Goal: Task Accomplishment & Management: Use online tool/utility

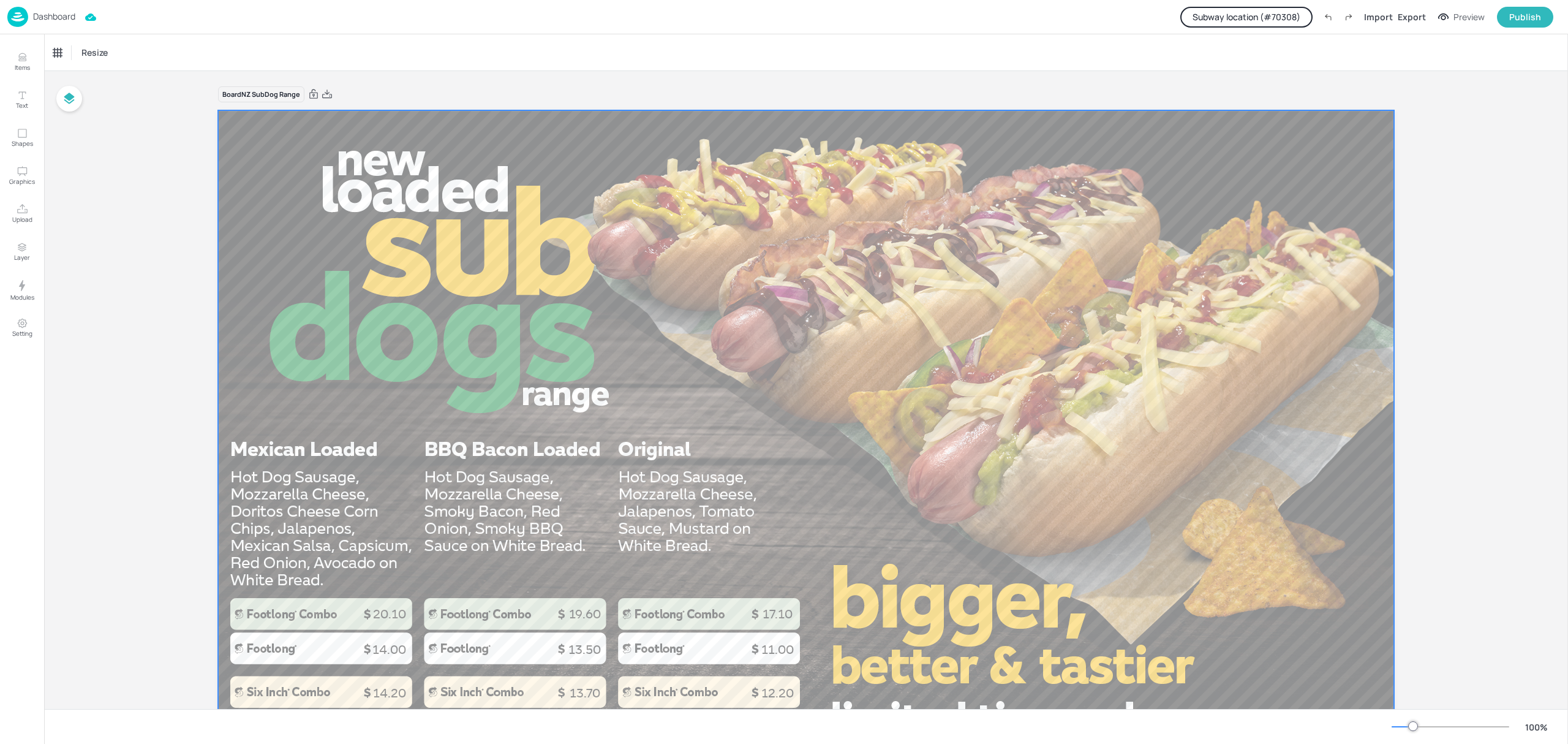
scroll to position [82, 0]
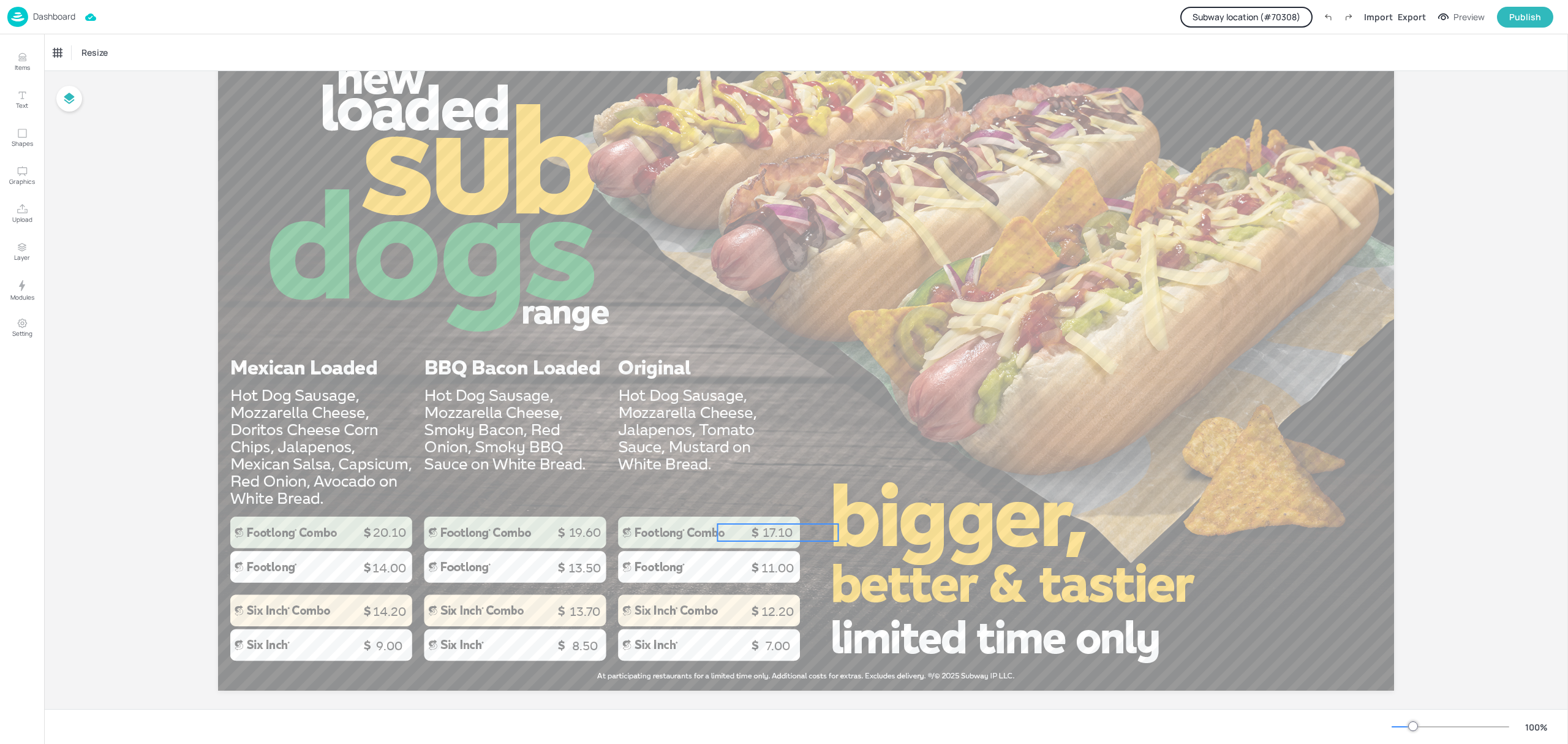
click at [781, 529] on p "17.10" at bounding box center [778, 532] width 120 height 17
drag, startPoint x: 19, startPoint y: 280, endPoint x: 82, endPoint y: 190, distance: 109.9
click at [20, 278] on icon "Modules" at bounding box center [21, 285] width 15 height 15
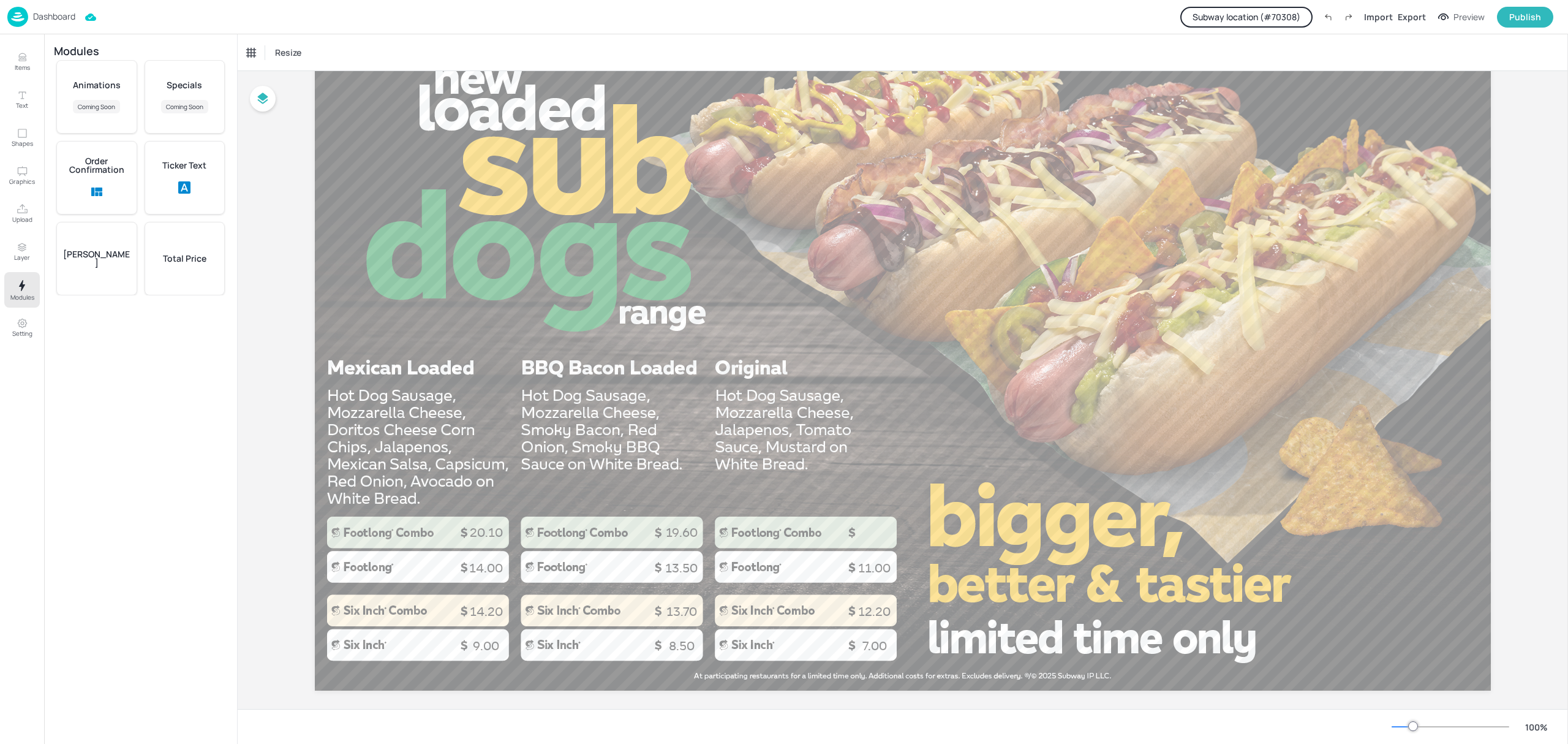
click at [185, 266] on div "Total Price" at bounding box center [185, 258] width 81 height 73
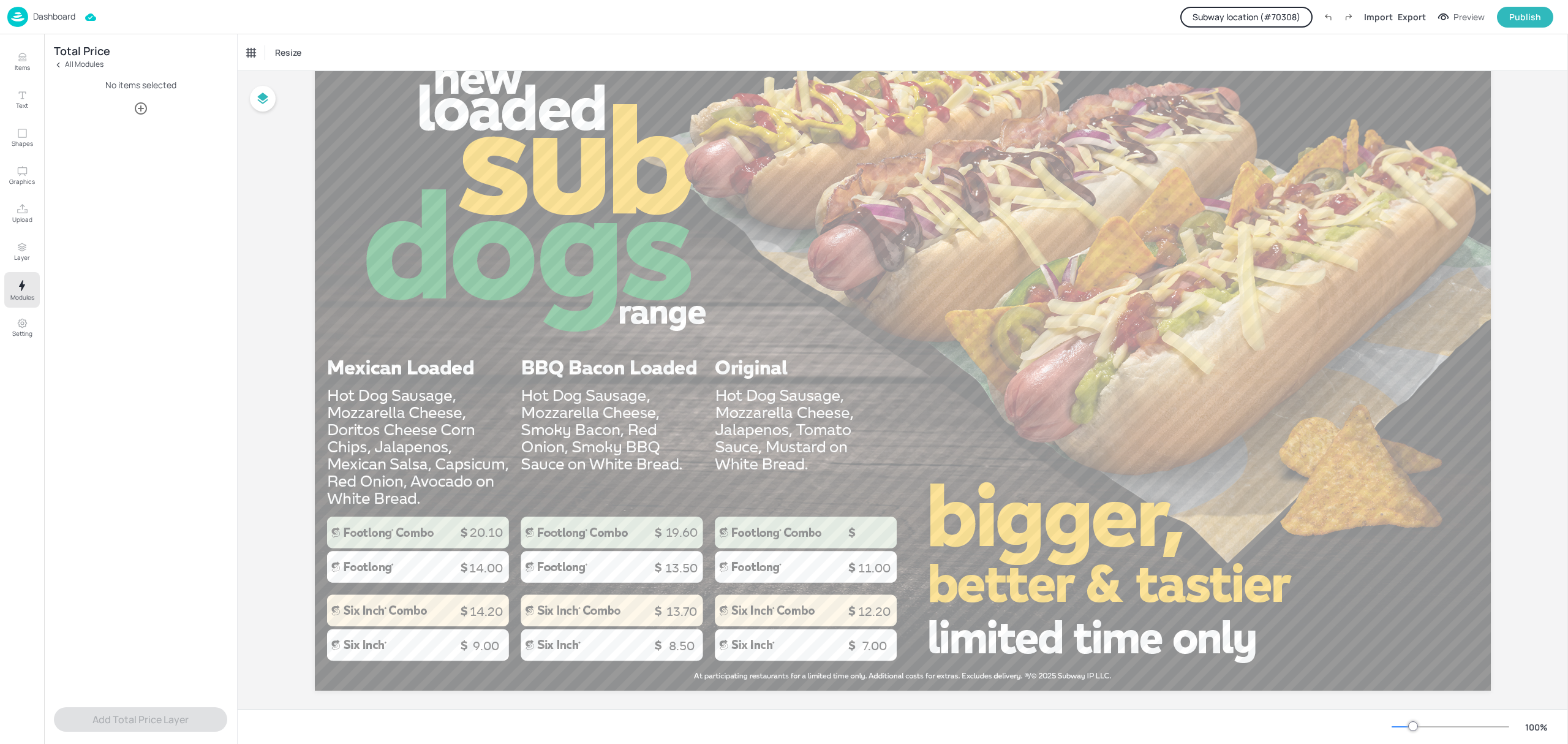
click at [142, 111] on icon "button" at bounding box center [140, 108] width 15 height 15
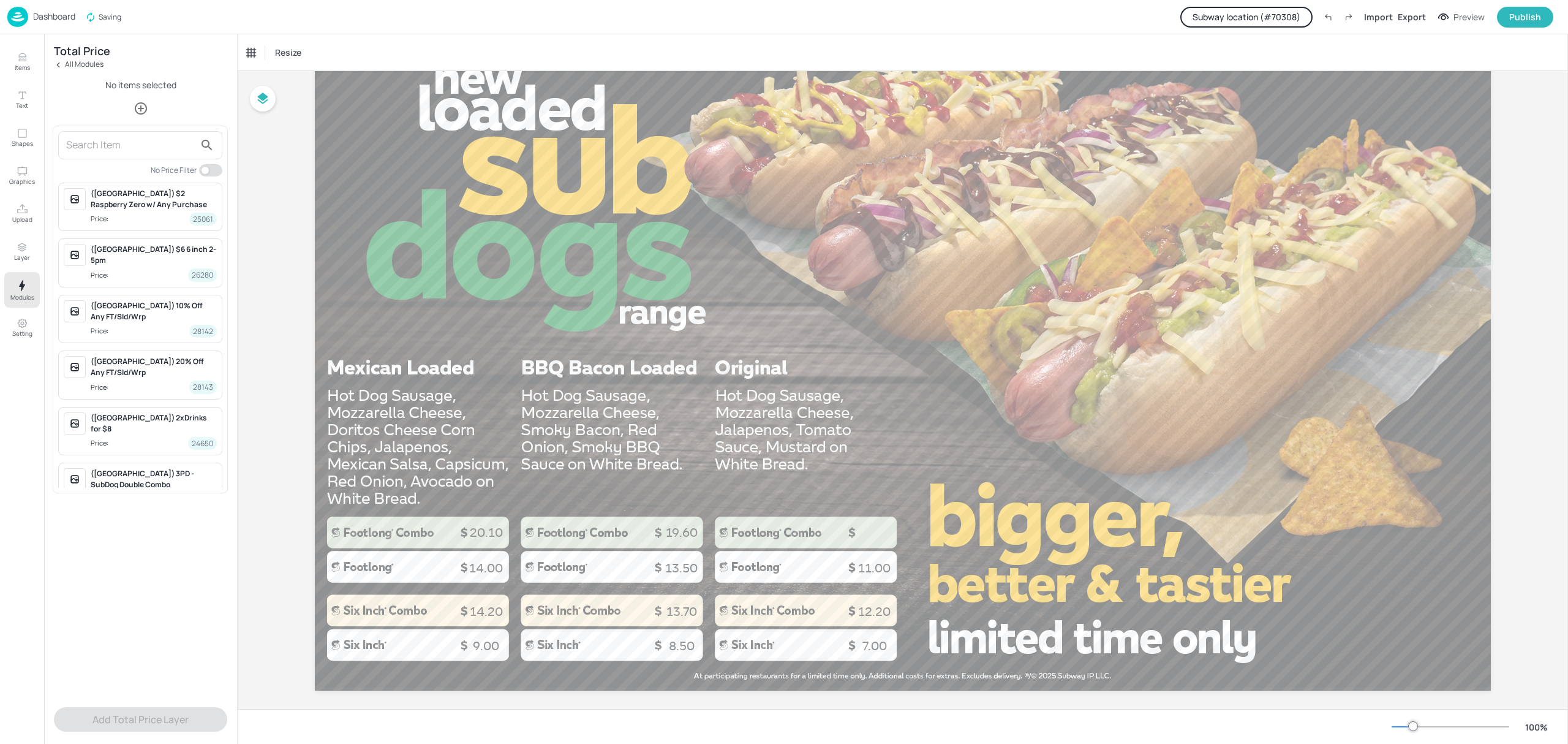
click at [146, 147] on input "text" at bounding box center [131, 145] width 129 height 19
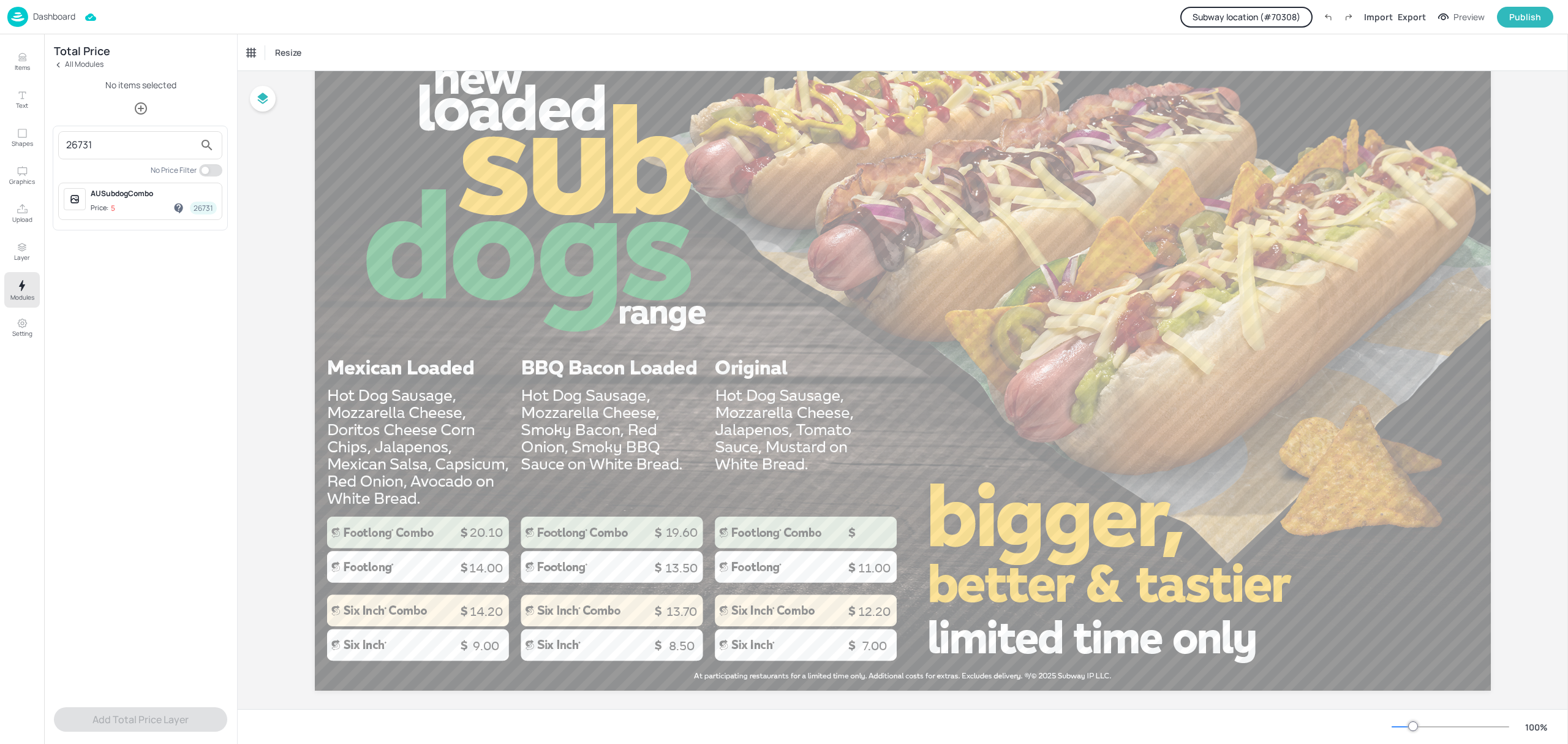
drag, startPoint x: 133, startPoint y: 194, endPoint x: 174, endPoint y: 238, distance: 60.1
click at [134, 194] on div "AUSubdogCombo" at bounding box center [154, 194] width 126 height 11
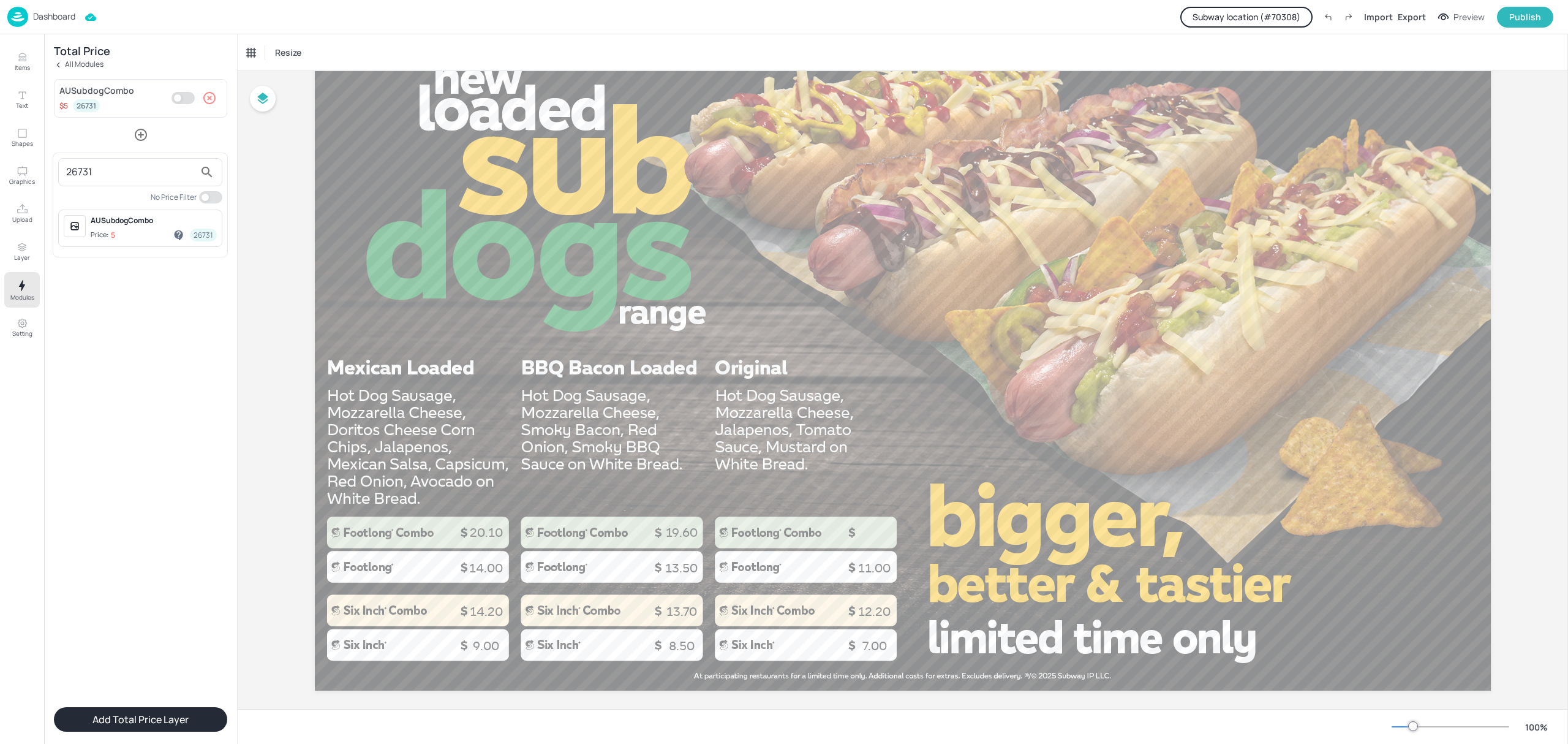
drag, startPoint x: 123, startPoint y: 183, endPoint x: 65, endPoint y: 172, distance: 59.0
click at [65, 172] on div "26731" at bounding box center [140, 172] width 164 height 28
drag, startPoint x: 111, startPoint y: 175, endPoint x: 46, endPoint y: 177, distance: 65.0
click at [46, 177] on div "26731 No Price Filter AUSubdogCombo Price: 5 26731" at bounding box center [784, 372] width 1568 height 744
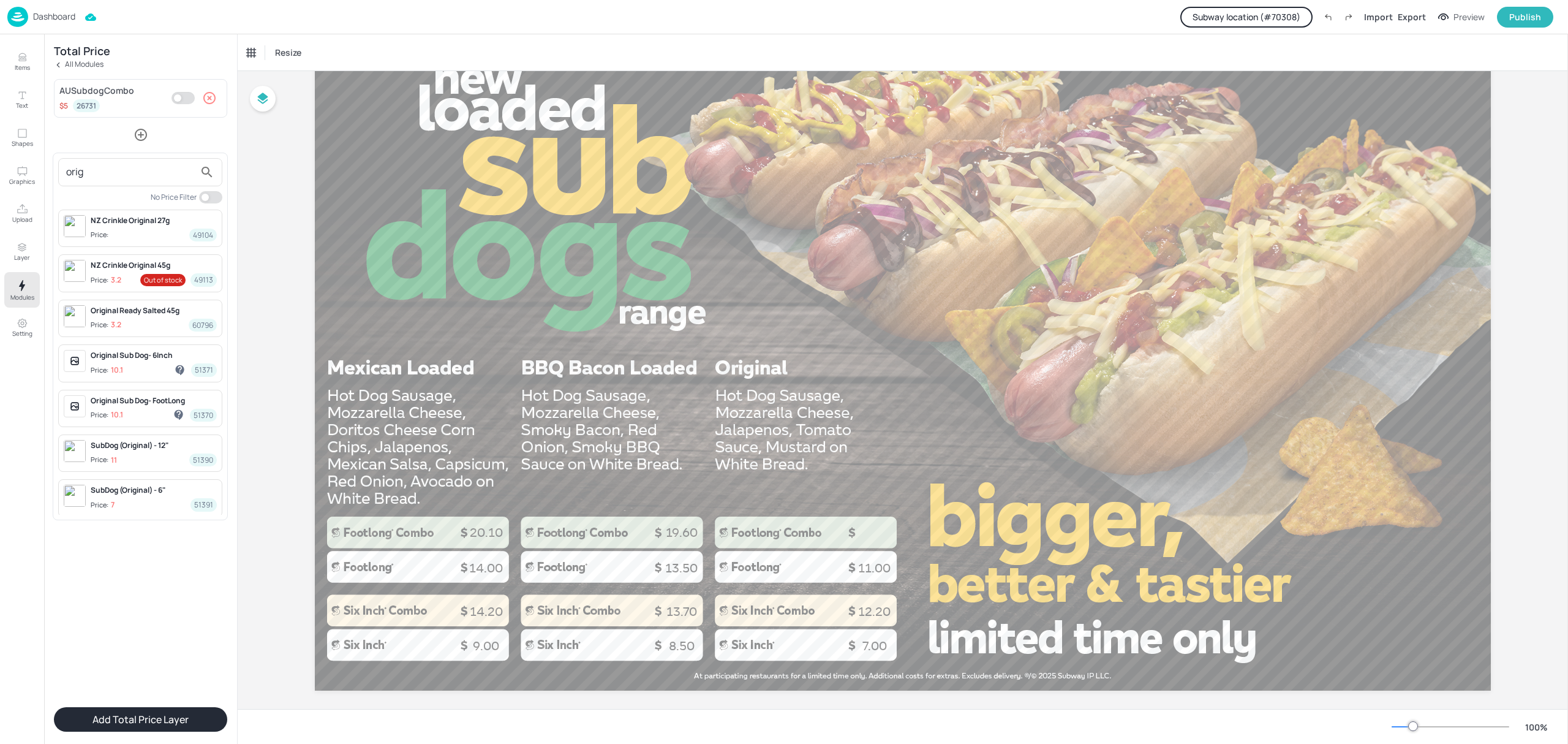
type input "orig"
click at [142, 460] on span "Price: 11 51390" at bounding box center [154, 460] width 126 height 13
click at [199, 188] on div at bounding box center [784, 372] width 1568 height 744
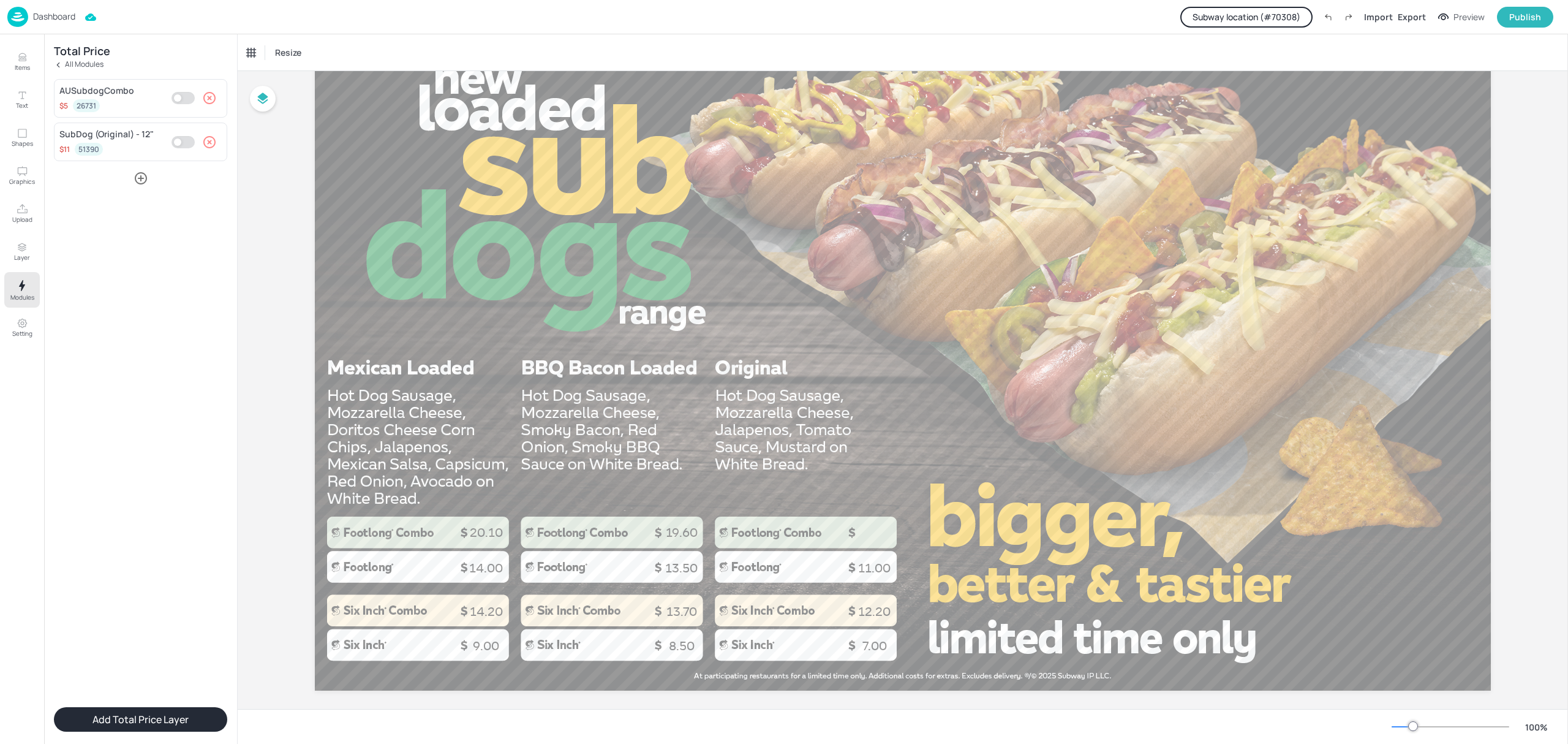
click at [174, 709] on button "Add Total Price Layer" at bounding box center [140, 719] width 174 height 24
drag, startPoint x: 398, startPoint y: 82, endPoint x: 884, endPoint y: 543, distance: 669.9
click at [884, 543] on p "16.00" at bounding box center [882, 529] width 120 height 35
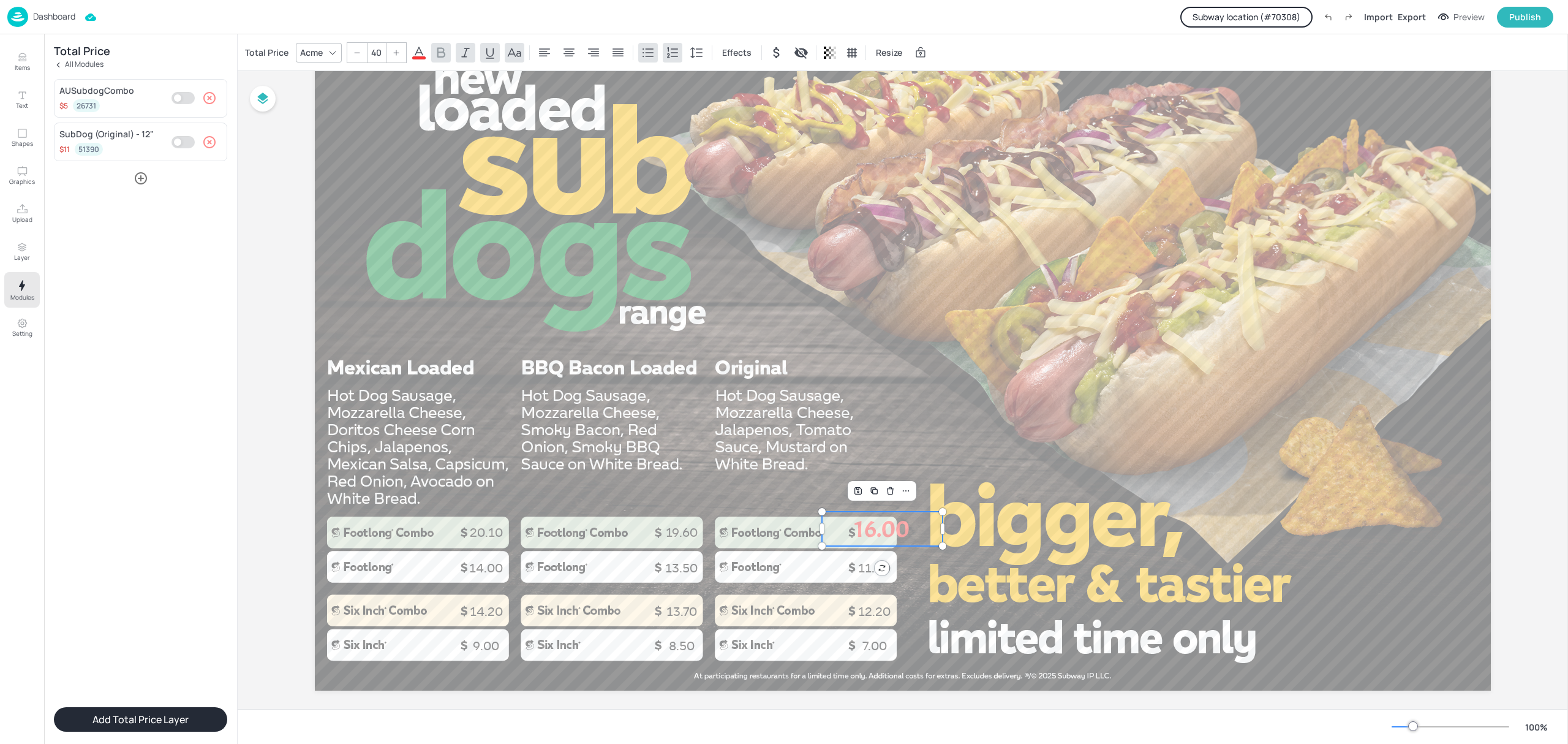
drag, startPoint x: 334, startPoint y: 57, endPoint x: 451, endPoint y: 56, distance: 117.0
click at [334, 57] on div at bounding box center [332, 53] width 15 height 15
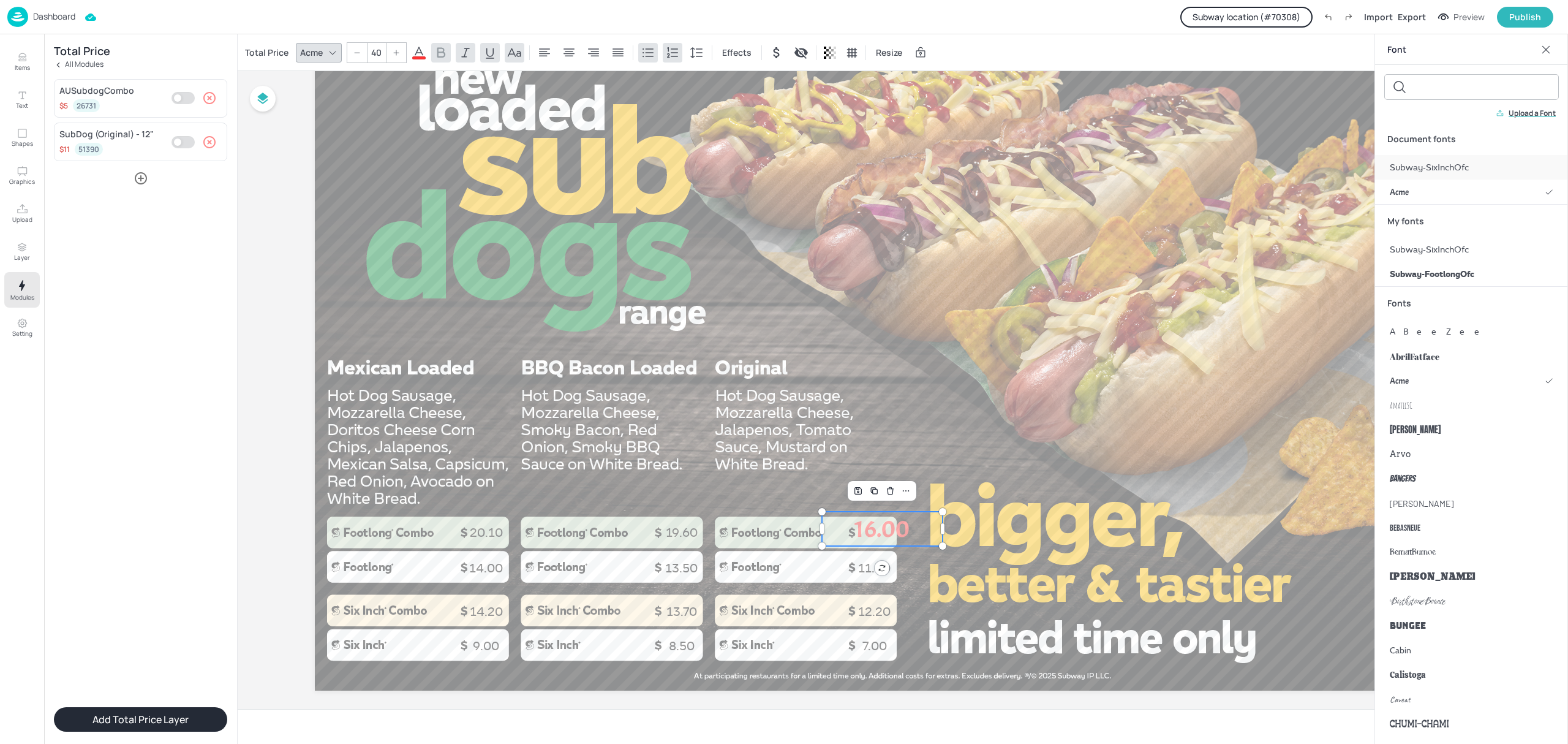
click at [1454, 168] on span "Subway-SixInchOfc" at bounding box center [1430, 167] width 79 height 13
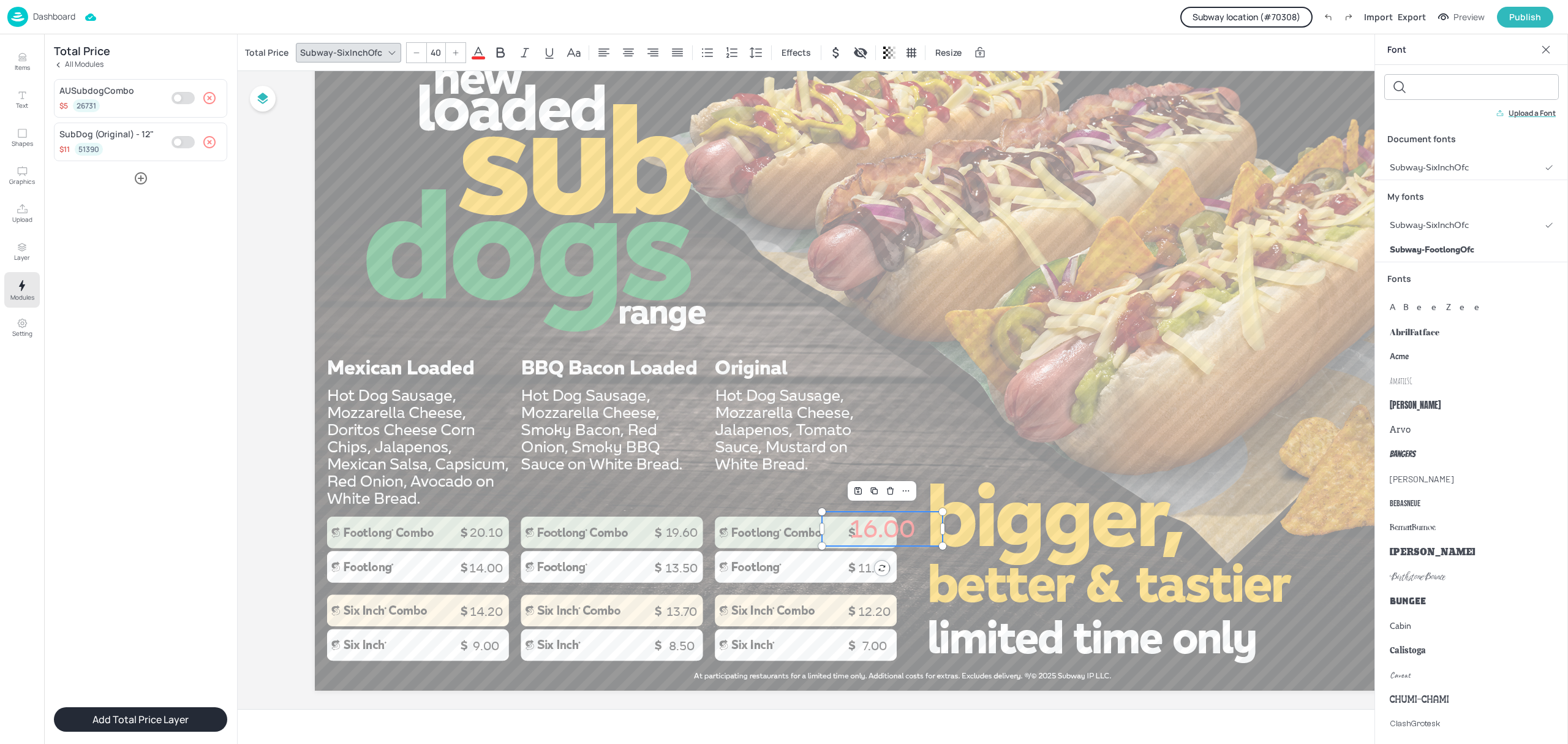
click at [432, 56] on input "40" at bounding box center [435, 53] width 17 height 19
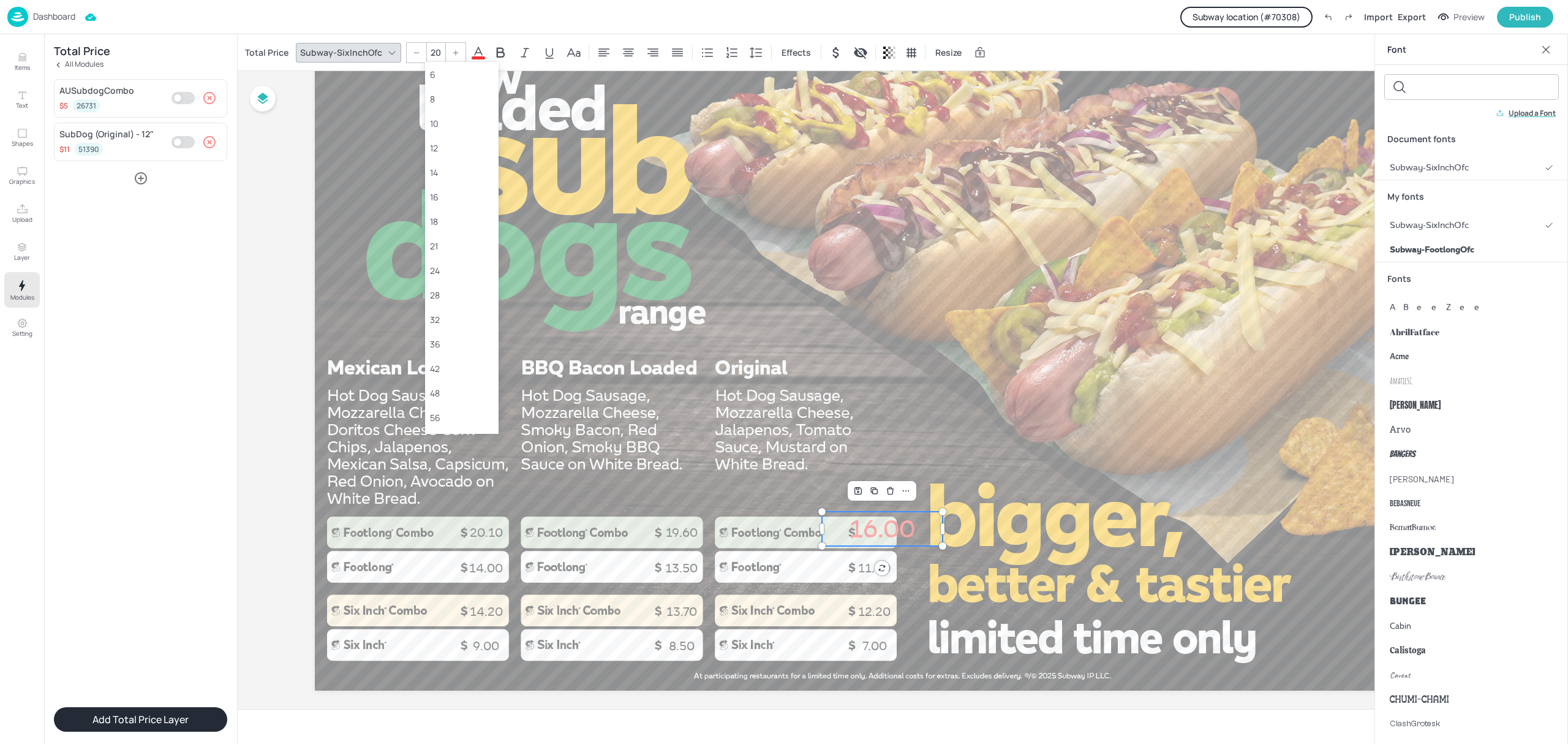
type input "20"
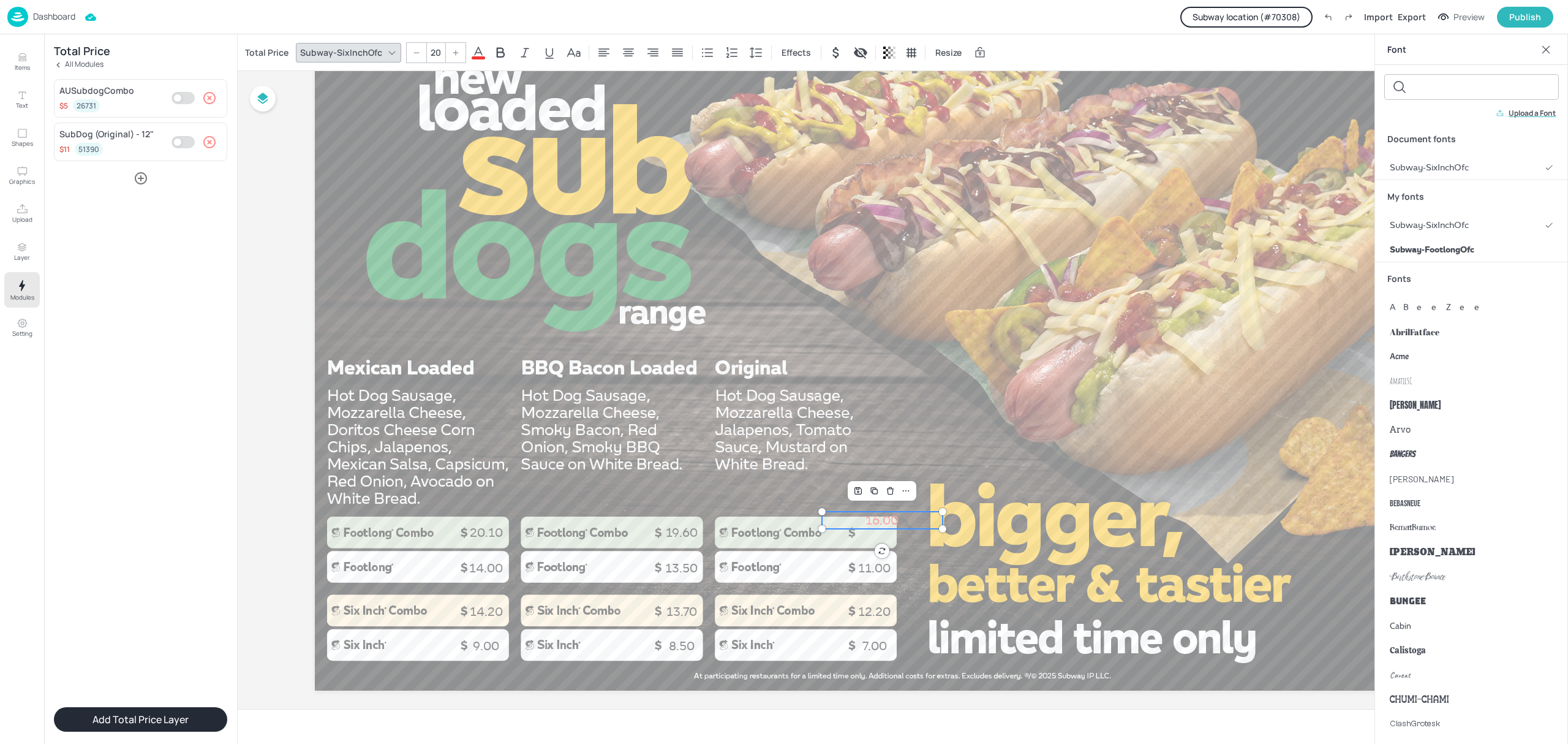
click at [486, 55] on div "Total Price Subway-SixInchOfc 20 Effects Resize" at bounding box center [622, 53] width 758 height 21
click at [478, 53] on icon at bounding box center [478, 53] width 15 height 15
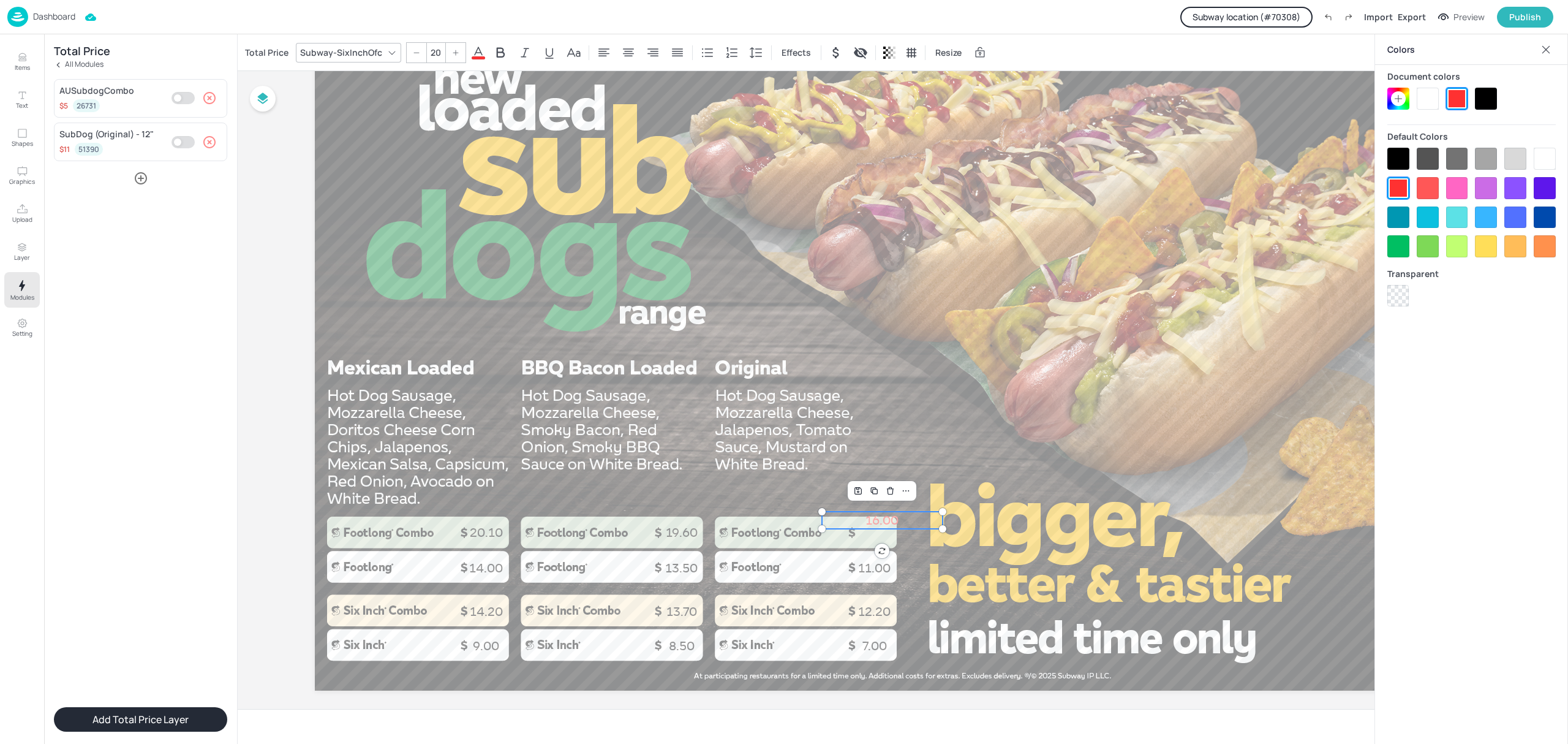
drag, startPoint x: 1496, startPoint y: 97, endPoint x: 1426, endPoint y: 126, distance: 75.8
click at [1495, 97] on div at bounding box center [1486, 99] width 22 height 22
drag, startPoint x: 895, startPoint y: 520, endPoint x: 890, endPoint y: 527, distance: 8.6
click at [890, 527] on p "16.00" at bounding box center [875, 532] width 120 height 17
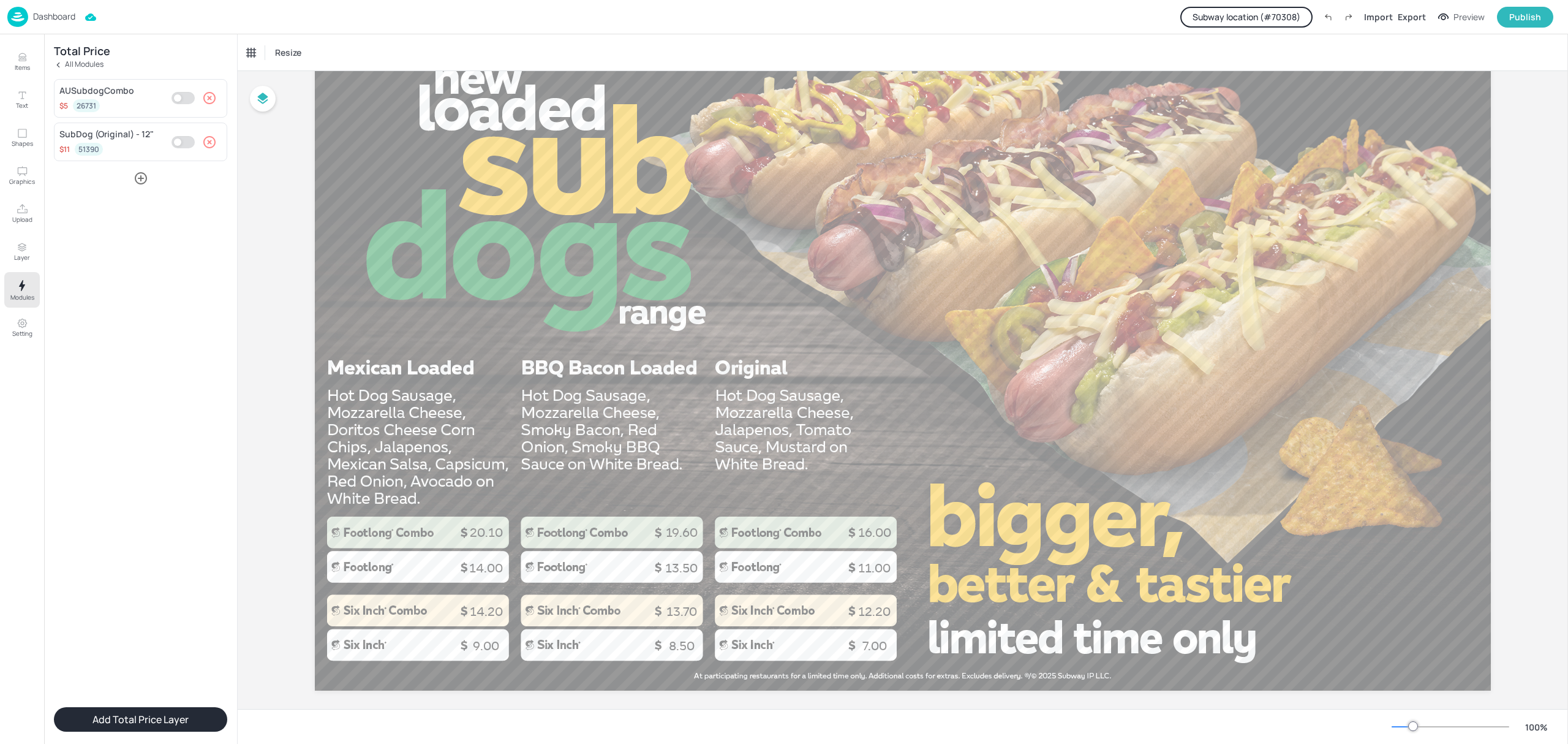
click at [60, 18] on p "Dashboard" at bounding box center [54, 17] width 42 height 8
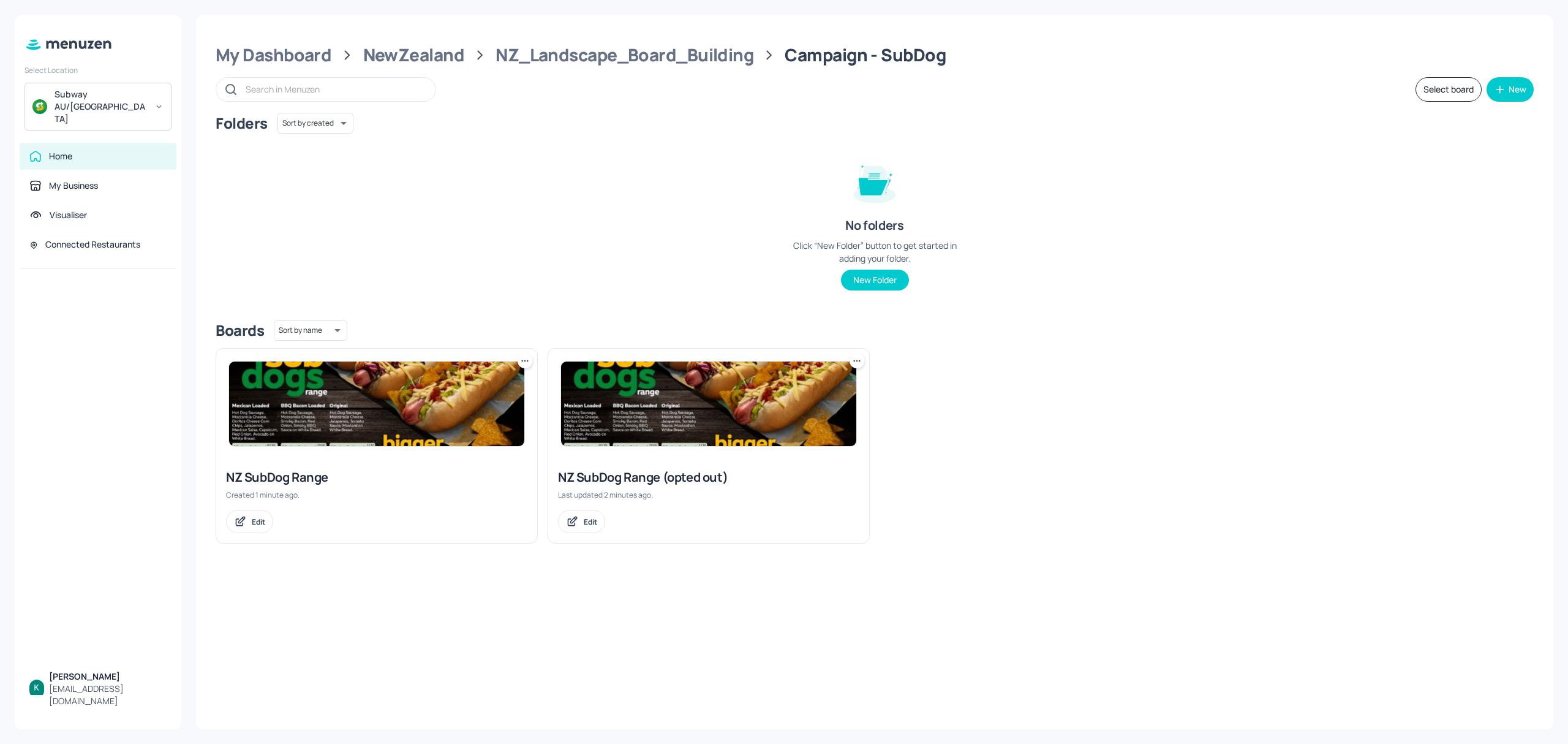
click at [329, 425] on img at bounding box center [376, 403] width 295 height 84
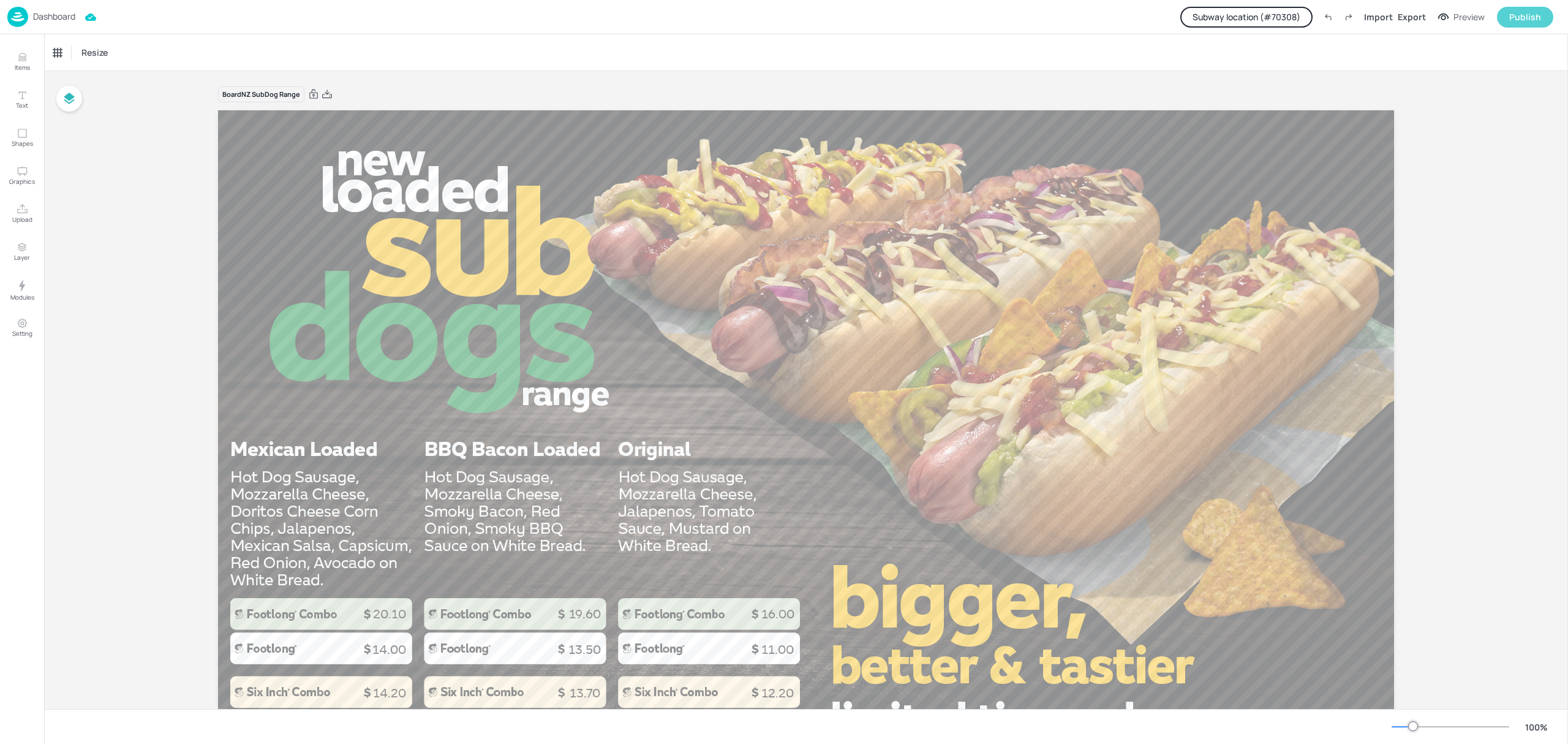
click at [1513, 21] on div "Publish" at bounding box center [1525, 17] width 32 height 13
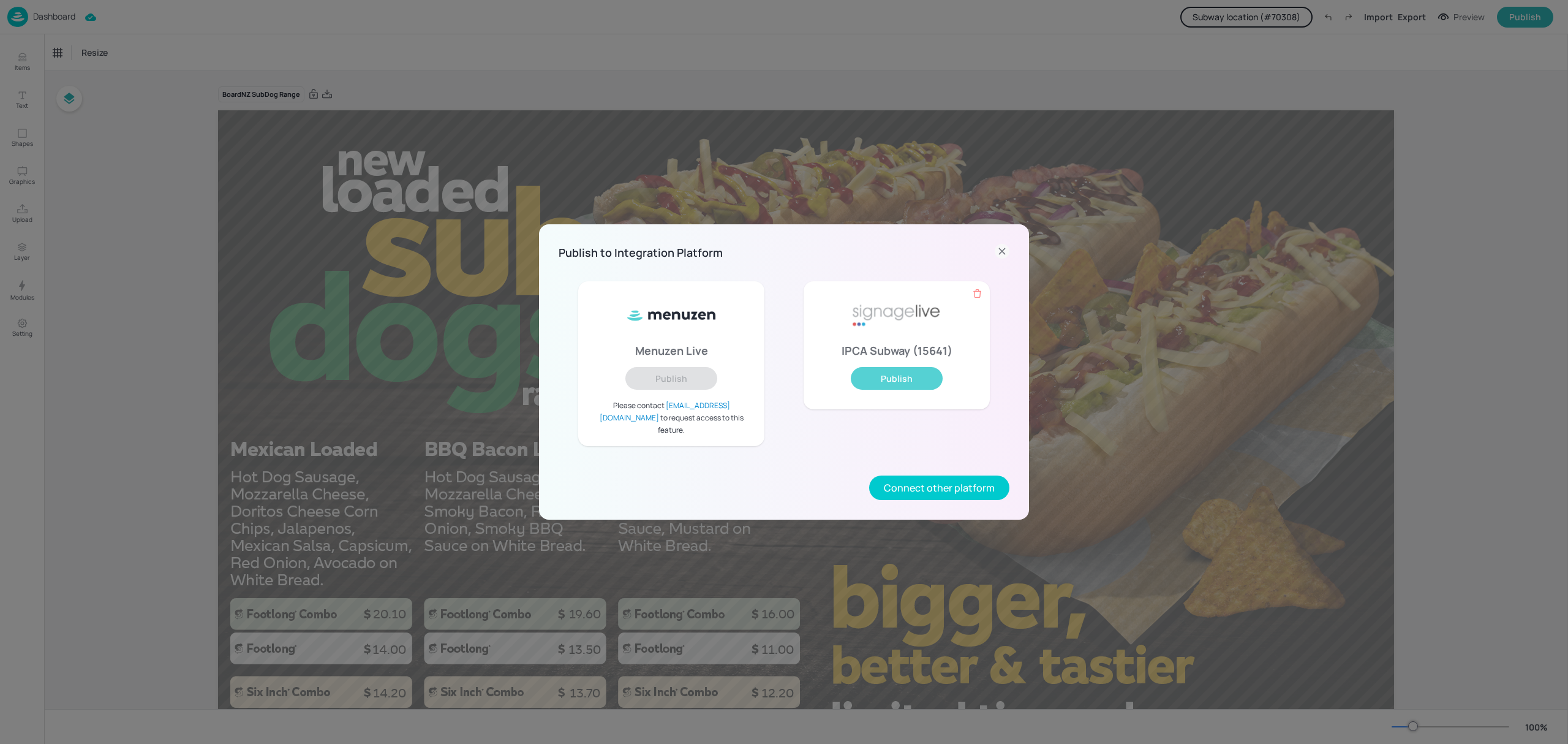
click at [913, 372] on button "Publish" at bounding box center [897, 378] width 92 height 23
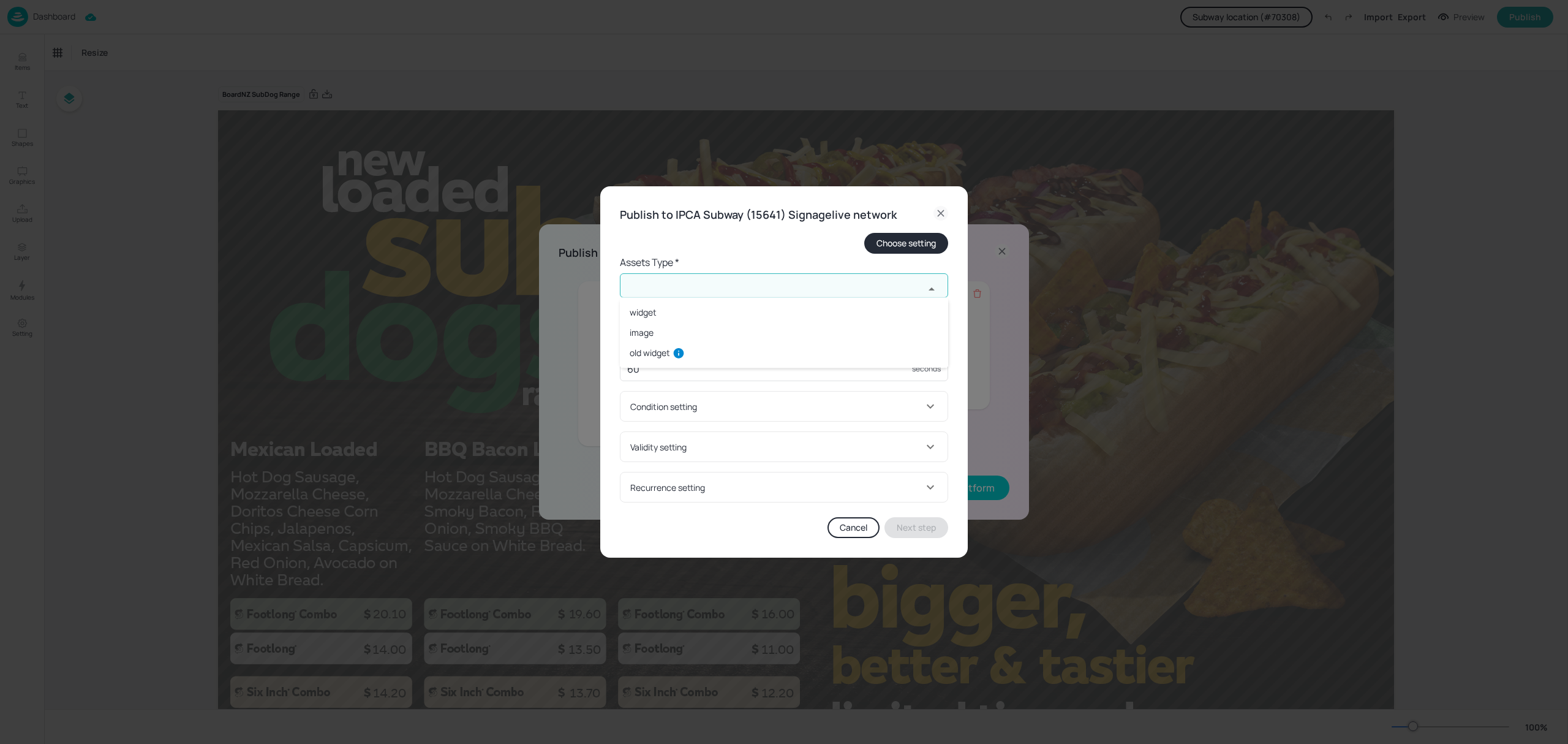
click at [680, 290] on input "text" at bounding box center [772, 285] width 304 height 24
click at [647, 312] on li "widget" at bounding box center [784, 311] width 329 height 20
type input "widget"
click at [655, 332] on input "text" at bounding box center [772, 334] width 304 height 24
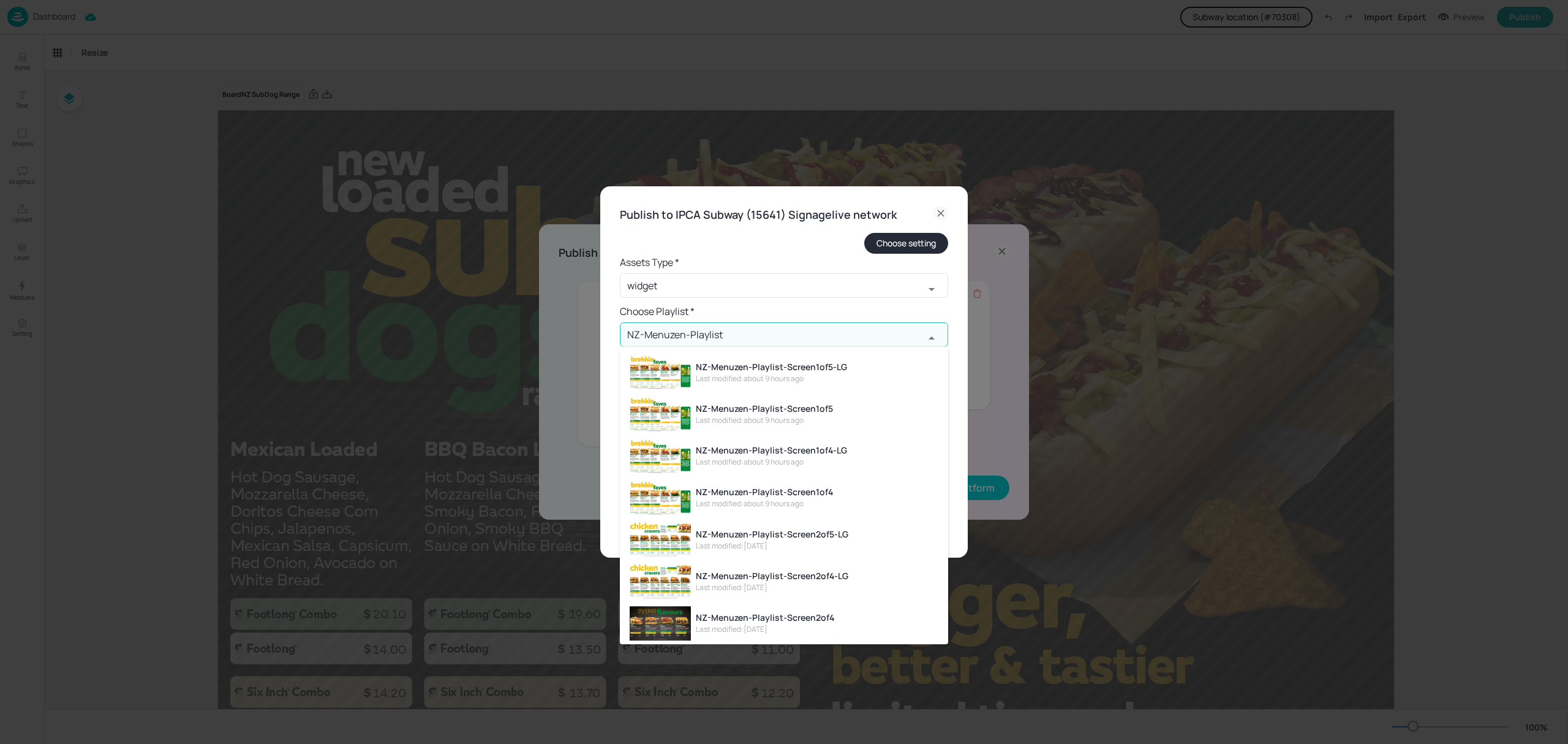
click at [815, 410] on div "NZ-Menuzen-Playlist-Screen1of5" at bounding box center [765, 408] width 137 height 13
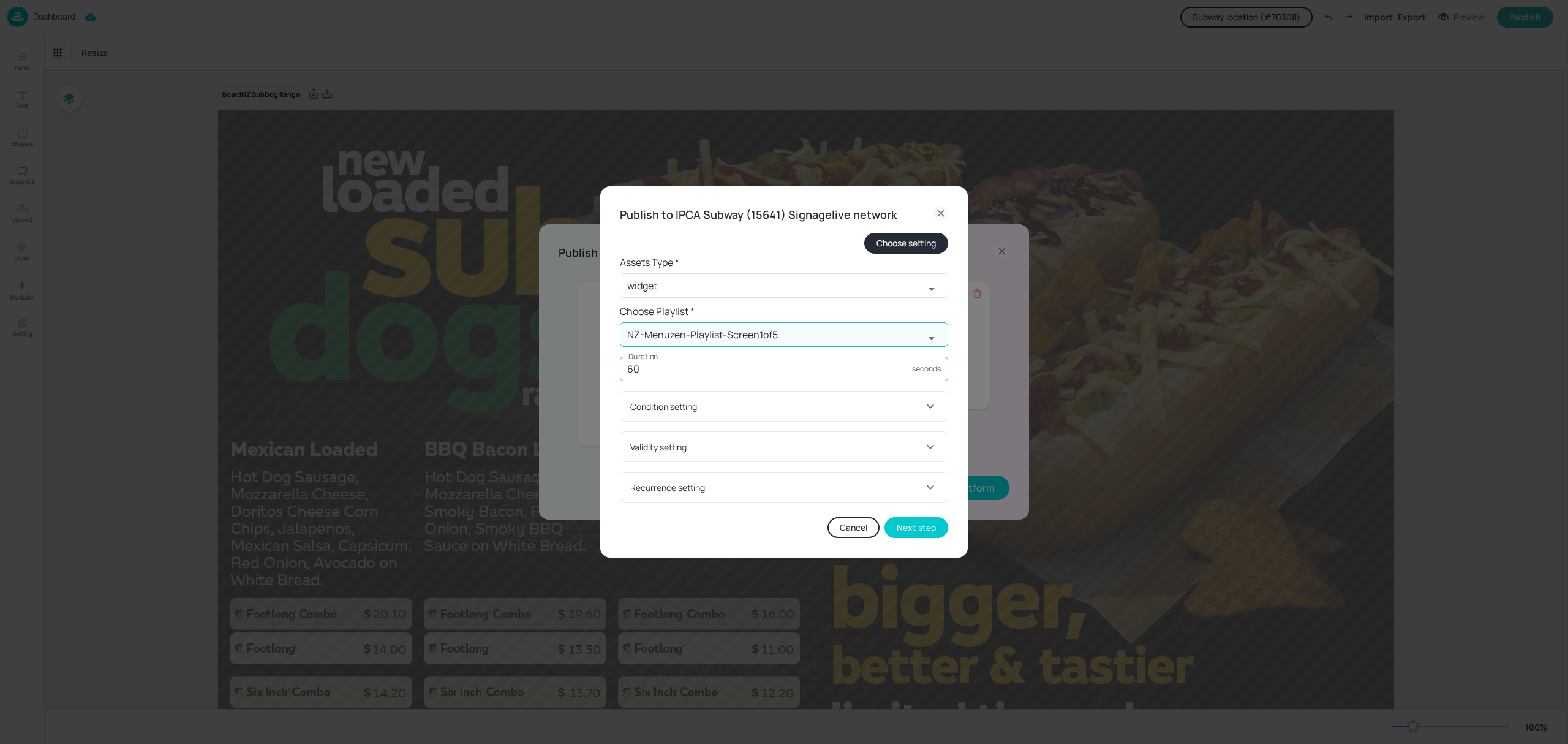
type input "NZ-Menuzen-Playlist-Screen1of5"
drag, startPoint x: 730, startPoint y: 371, endPoint x: 590, endPoint y: 397, distance: 142.4
click at [590, 397] on div "Publish to IPCA Subway (15641) Signagelive network Choose setting Assets Type *…" at bounding box center [784, 372] width 1568 height 744
type input "15"
click at [724, 403] on div "Condition setting" at bounding box center [776, 406] width 293 height 13
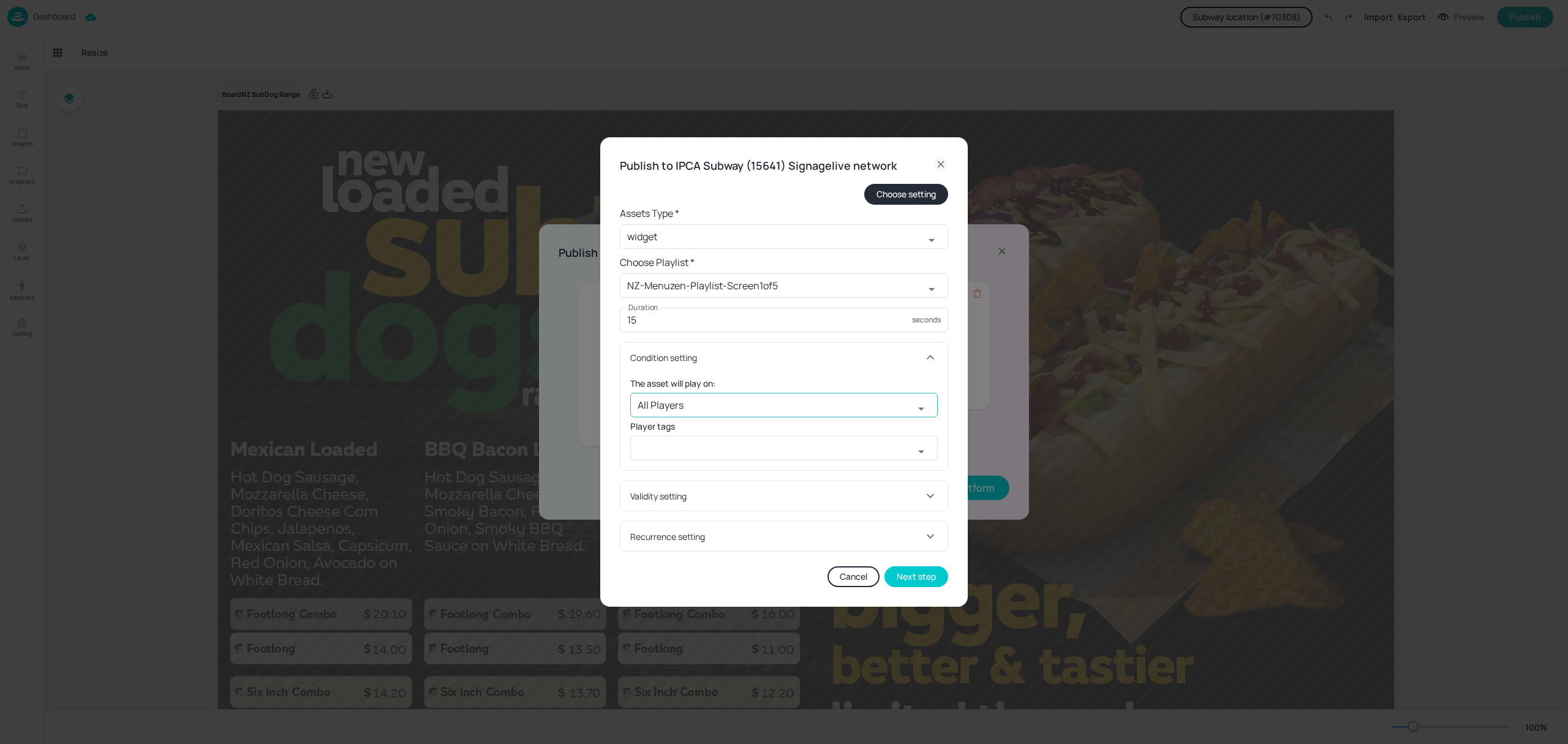
click at [924, 408] on icon "Open" at bounding box center [921, 408] width 15 height 15
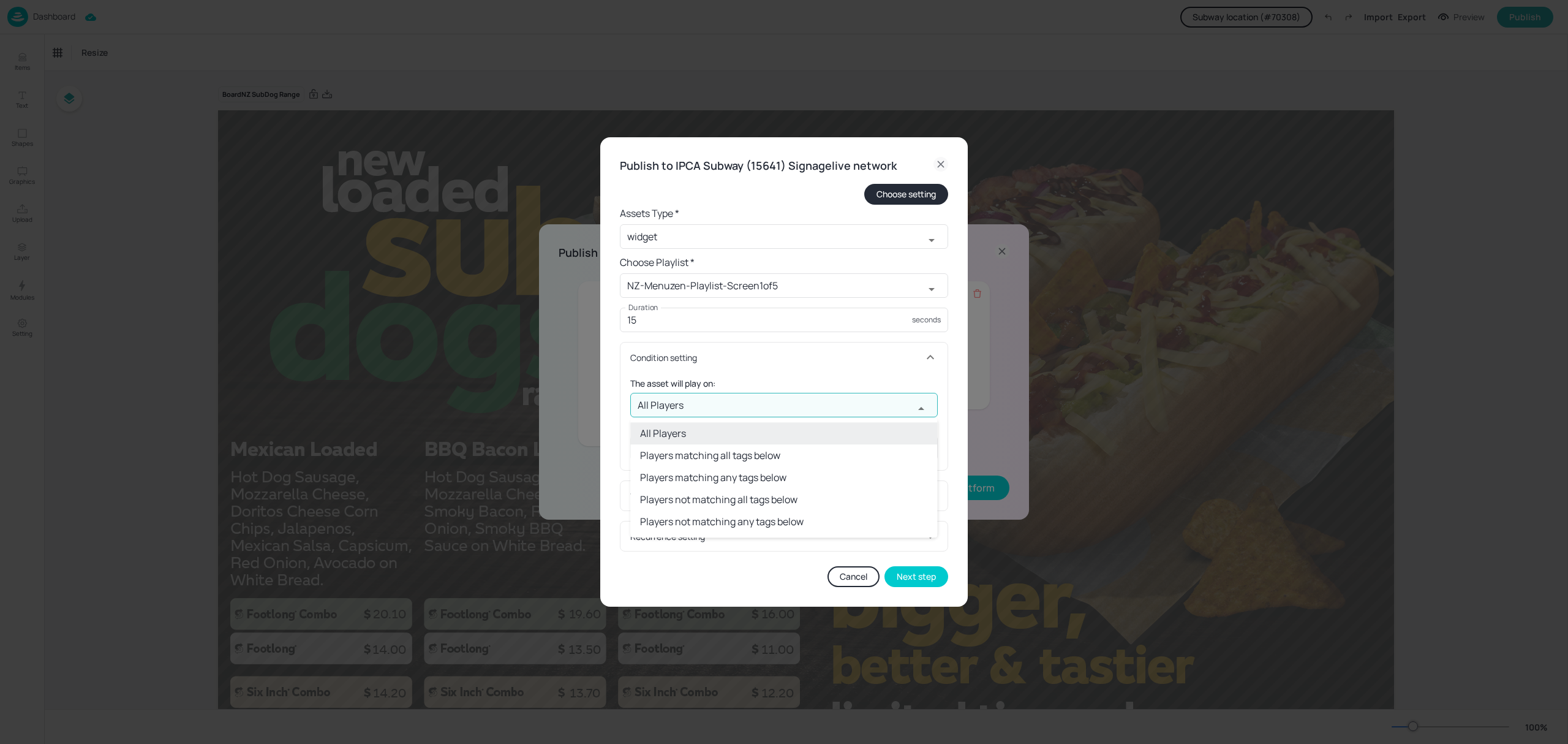
click at [762, 525] on li "Players not matching any tags below" at bounding box center [784, 521] width 307 height 22
type input "Players not matching any tags below"
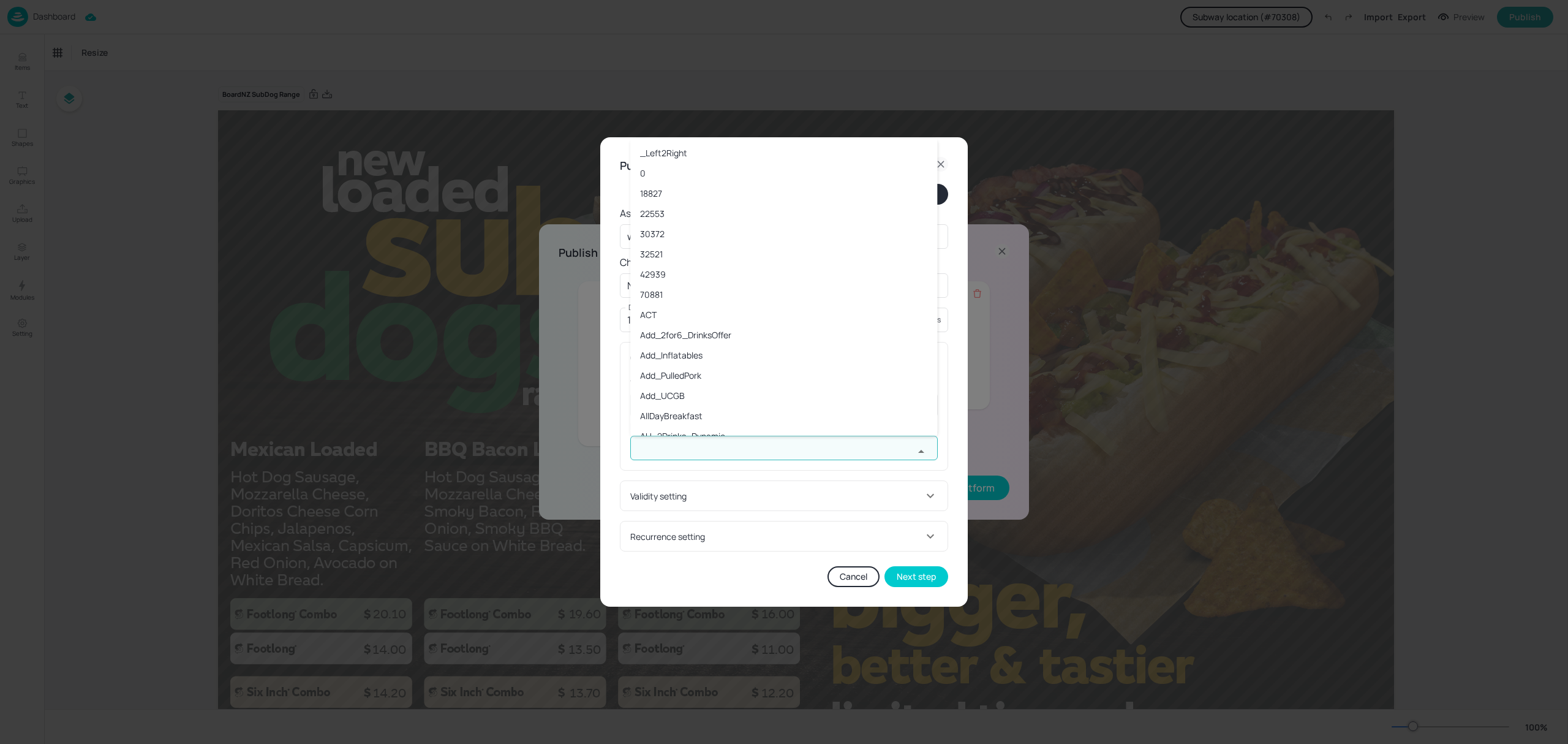
click at [733, 448] on input "text" at bounding box center [772, 447] width 284 height 24
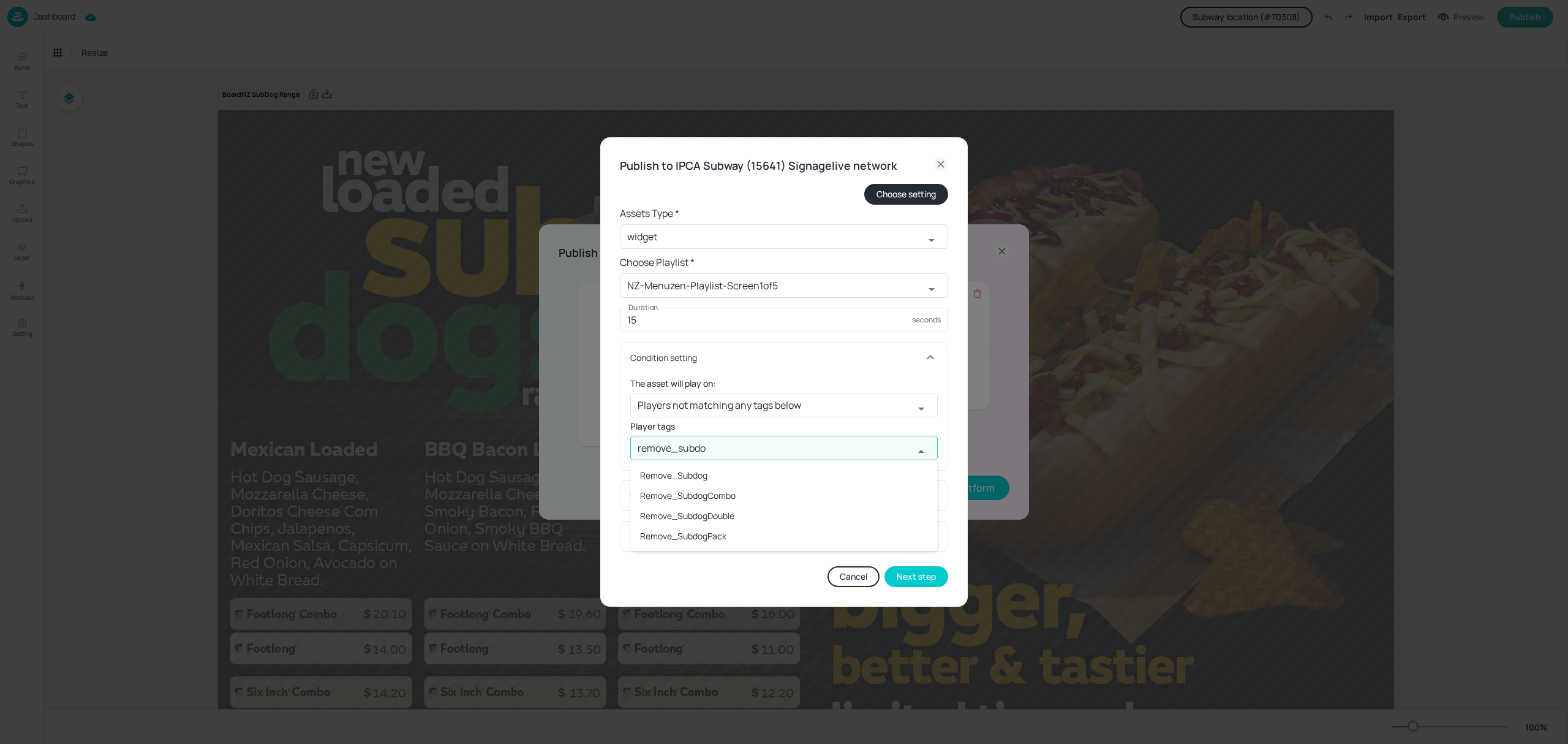
type input "remove_subdog"
click at [706, 473] on li "Remove_Subdog" at bounding box center [784, 475] width 307 height 20
click at [722, 495] on div "Validity setting" at bounding box center [776, 496] width 293 height 13
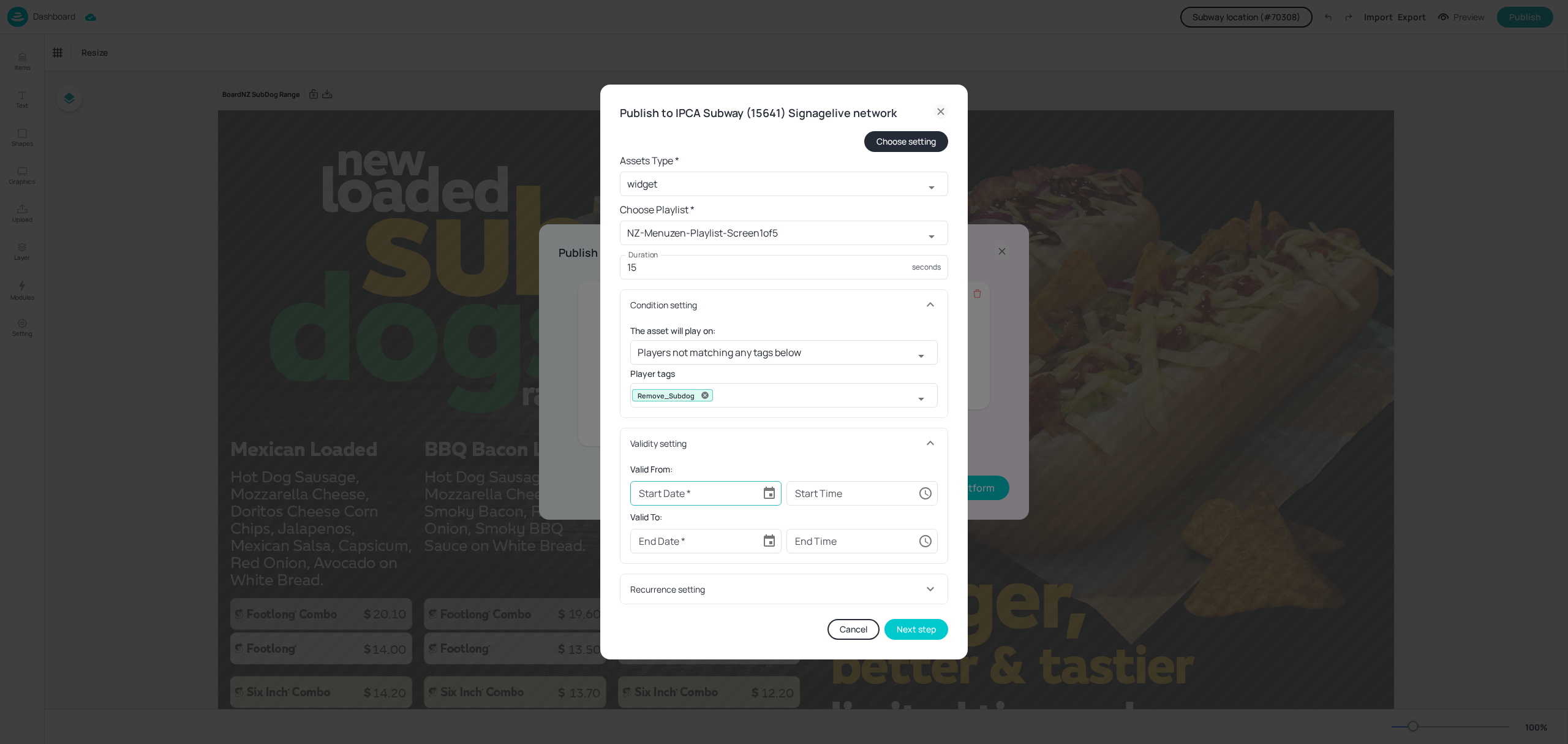
click at [773, 493] on icon "Choose date" at bounding box center [769, 493] width 15 height 15
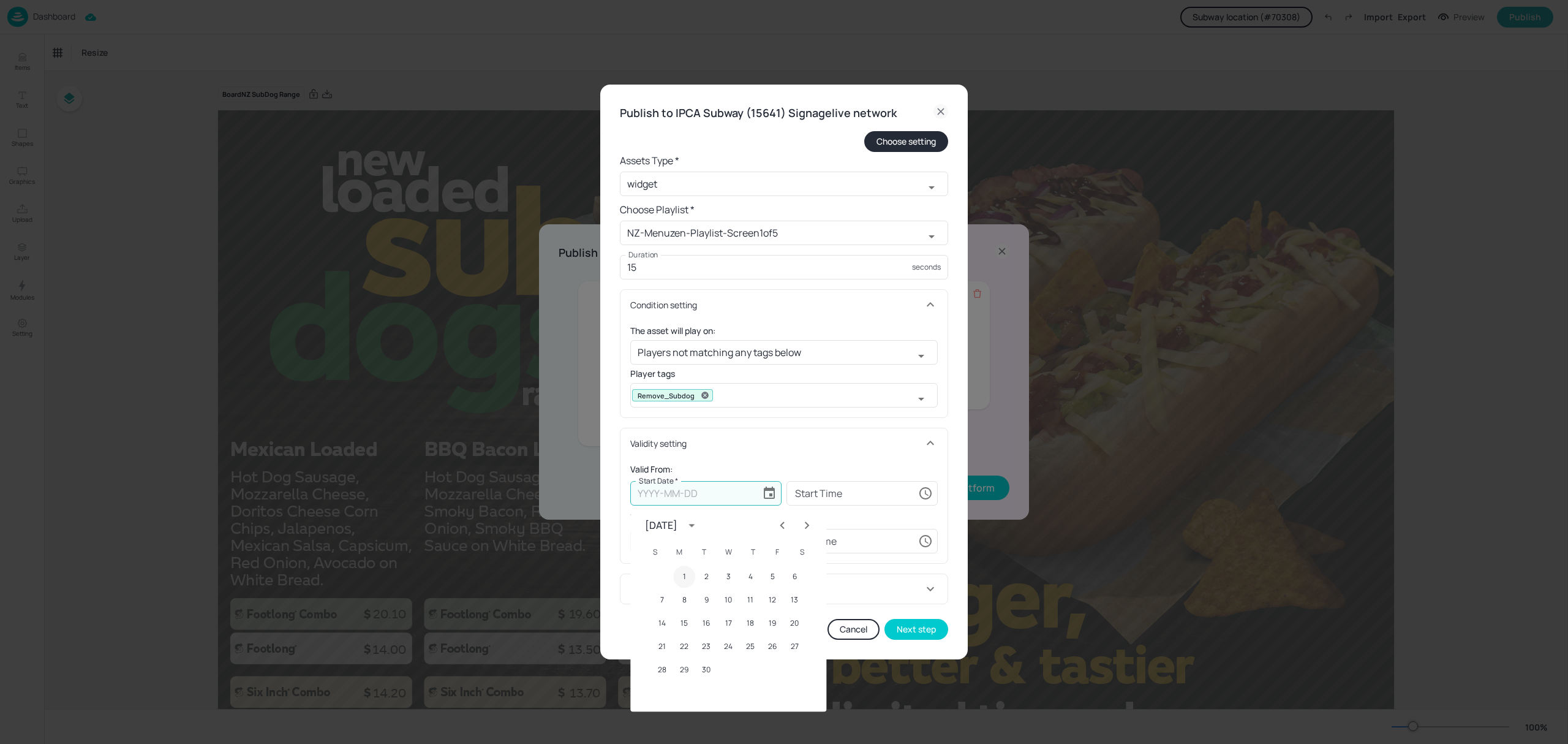
drag, startPoint x: 681, startPoint y: 574, endPoint x: 729, endPoint y: 547, distance: 55.1
click at [682, 574] on button "1" at bounding box center [684, 577] width 22 height 22
type input "[DATE]"
type input "00:00:00"
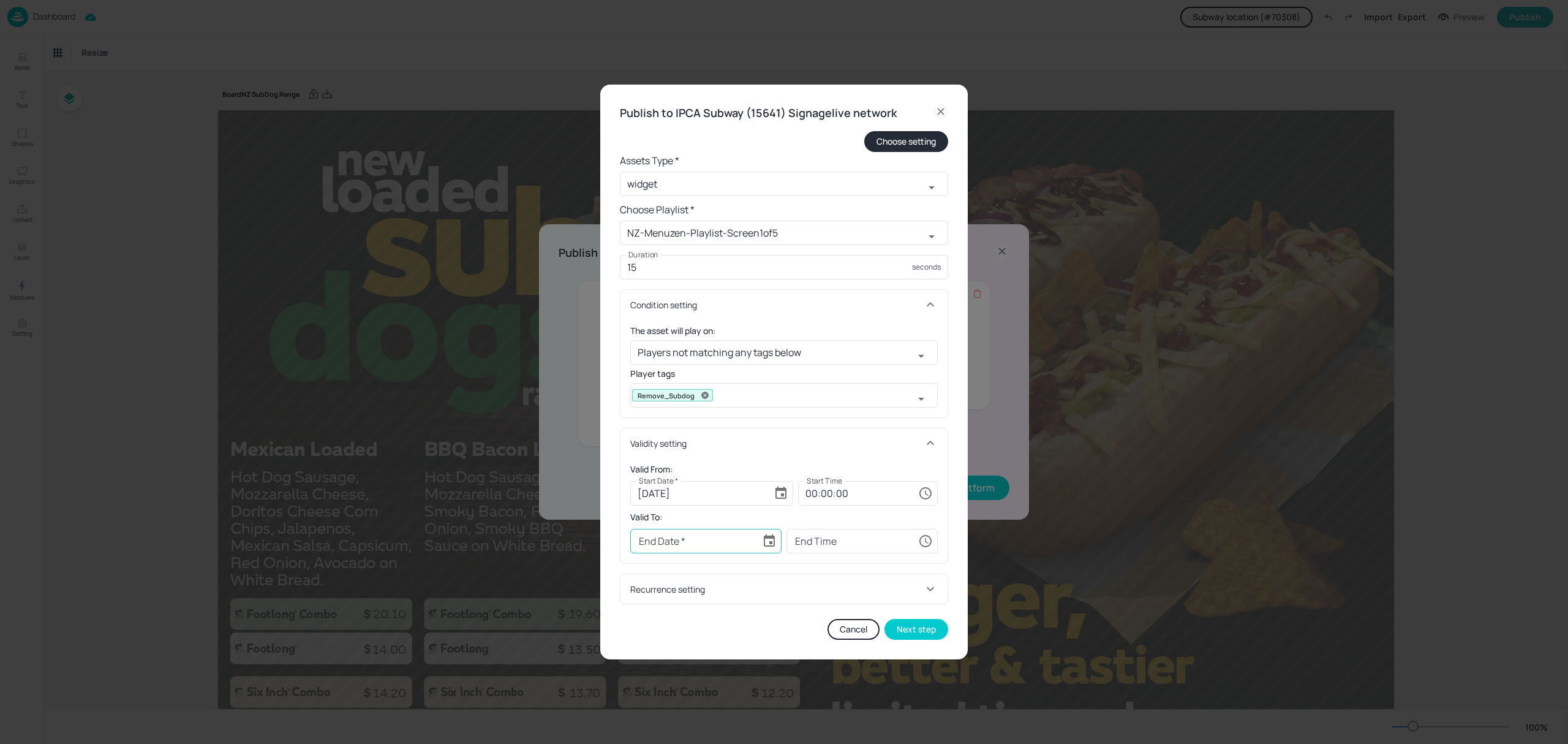
click at [763, 543] on icon "Choose date" at bounding box center [769, 541] width 15 height 15
click at [808, 347] on icon "Next month" at bounding box center [806, 342] width 15 height 15
click at [708, 421] on button "7" at bounding box center [706, 417] width 22 height 22
type input "[DATE]"
click at [812, 545] on input "00:00:00" at bounding box center [856, 541] width 115 height 24
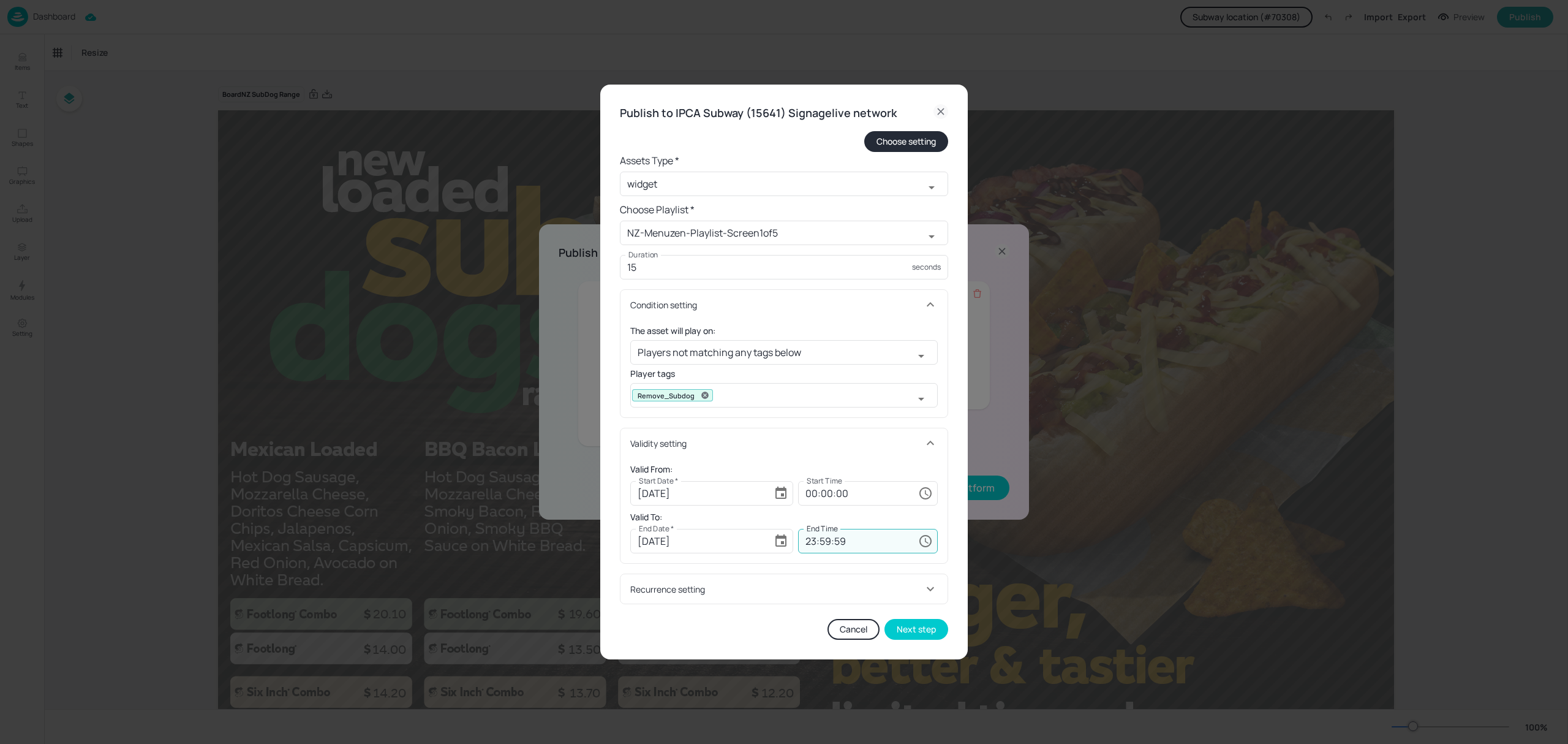
type input "23:59:59"
click at [824, 422] on form "Choose setting Assets Type * widget ​ Choose Playlist * NZ-Menuzen-Playlist-Scr…" at bounding box center [784, 367] width 329 height 473
click at [915, 630] on button "Next step" at bounding box center [916, 629] width 64 height 21
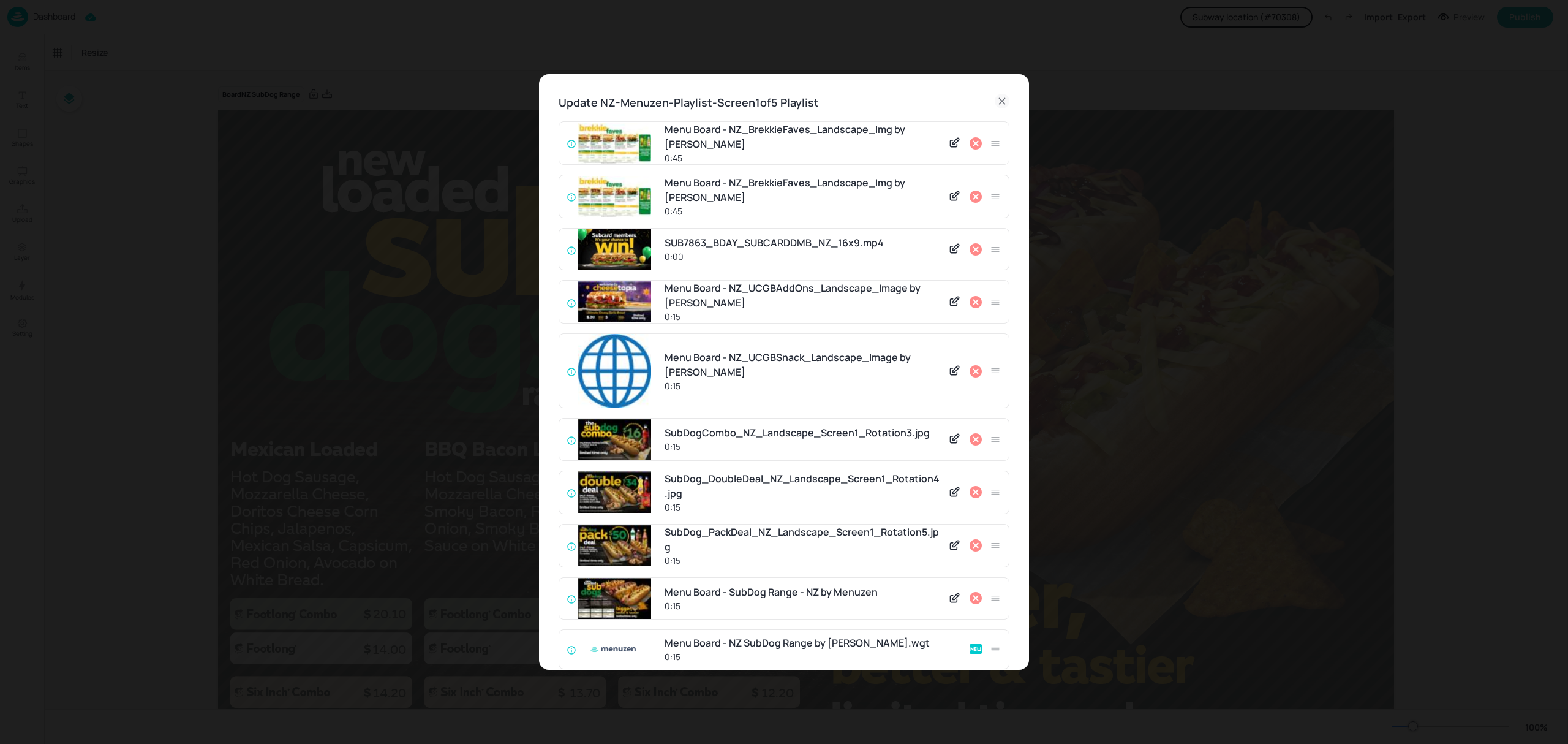
scroll to position [67, 0]
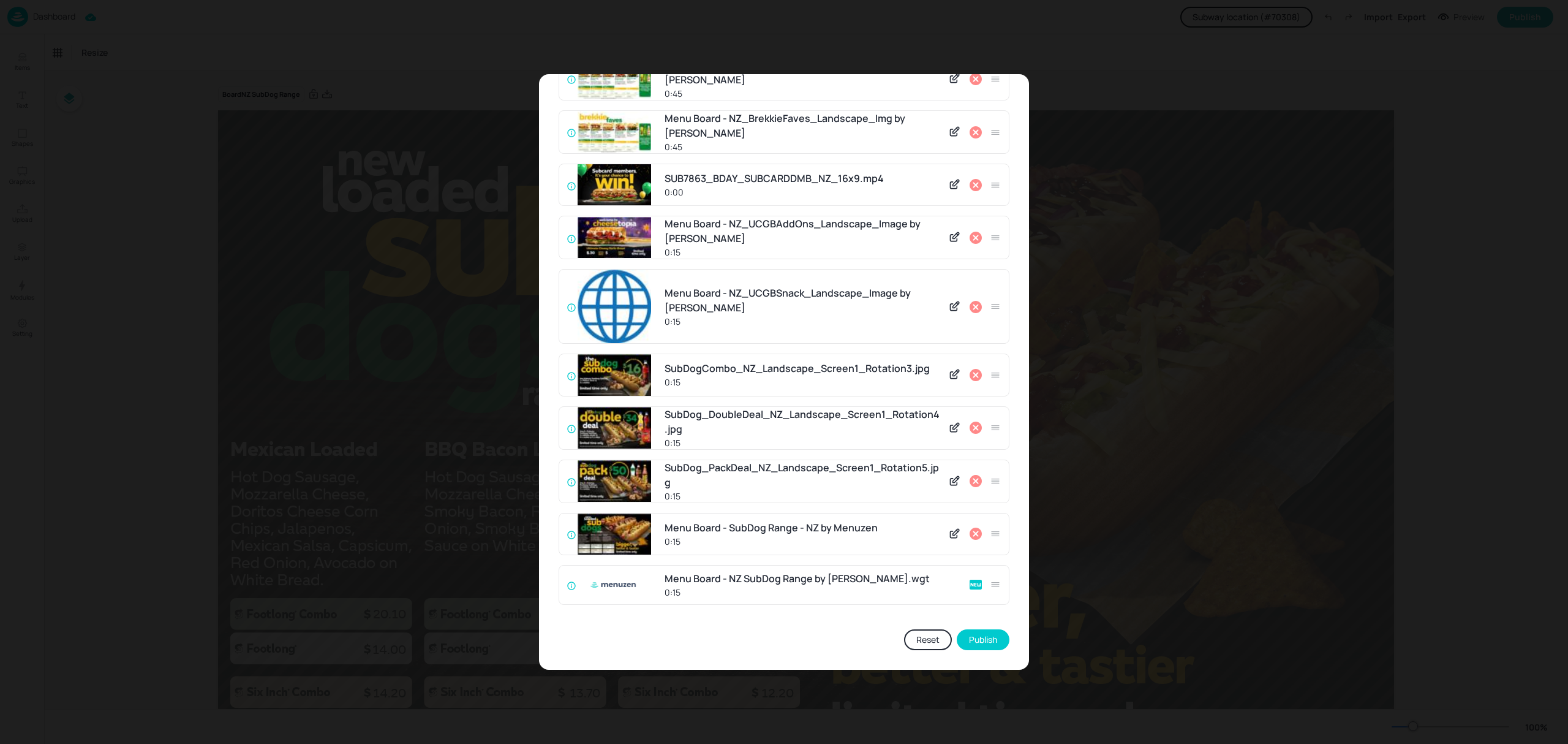
click at [969, 533] on icon at bounding box center [976, 534] width 12 height 12
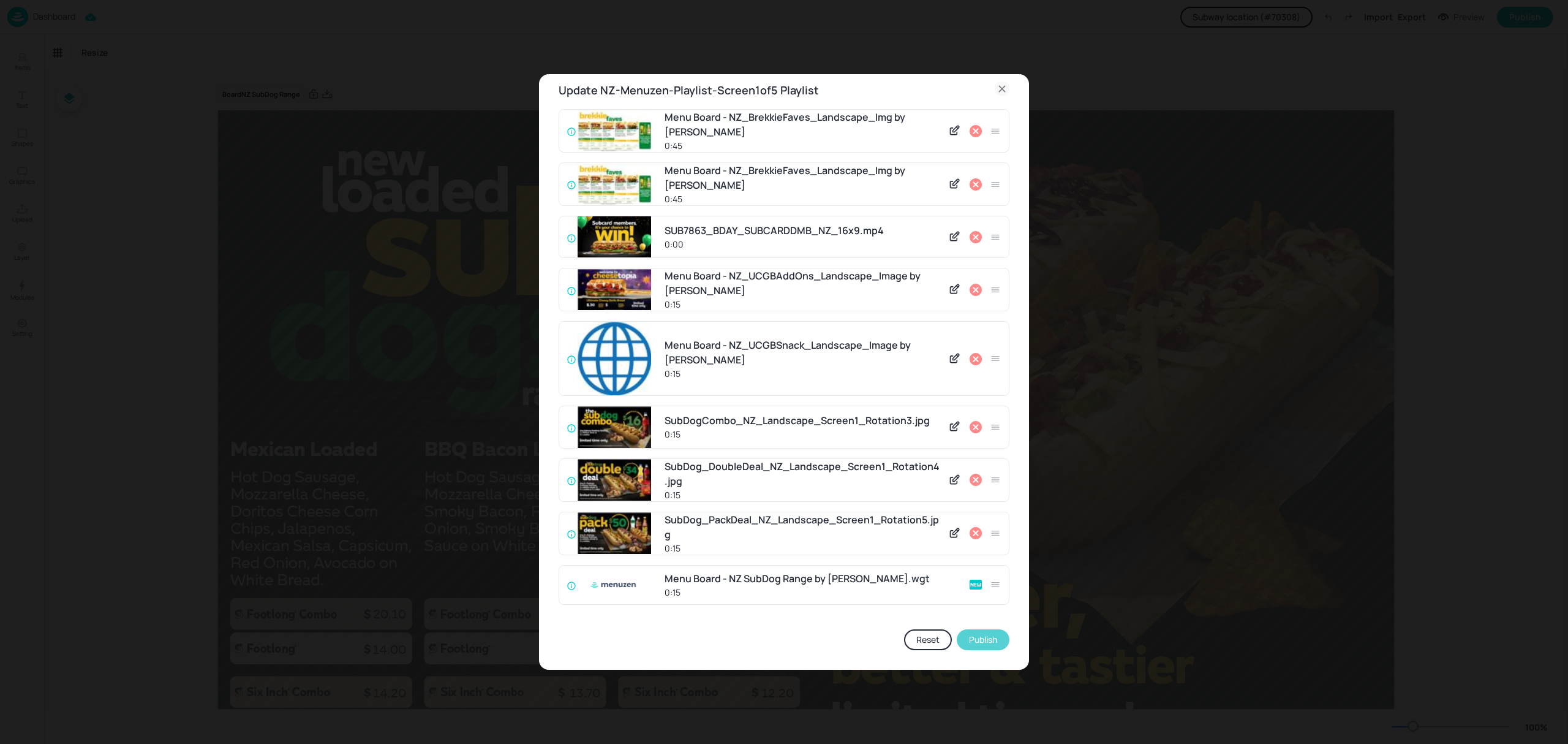
click at [978, 639] on button "Publish" at bounding box center [983, 639] width 53 height 21
